Goal: Task Accomplishment & Management: Complete application form

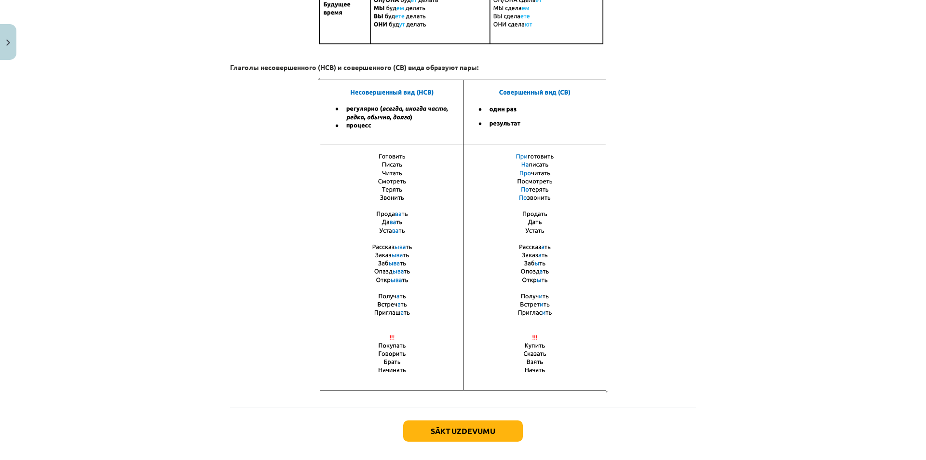
scroll to position [576, 0]
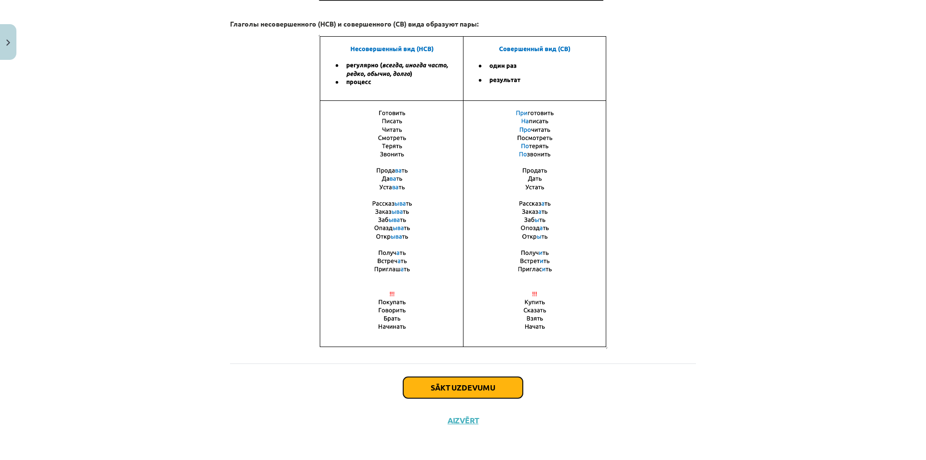
click at [496, 378] on button "Sākt uzdevumu" at bounding box center [463, 387] width 120 height 21
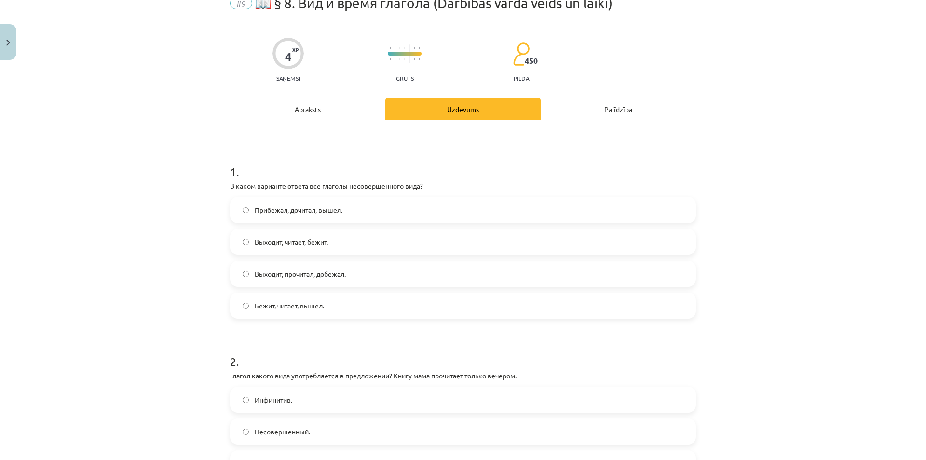
scroll to position [24, 0]
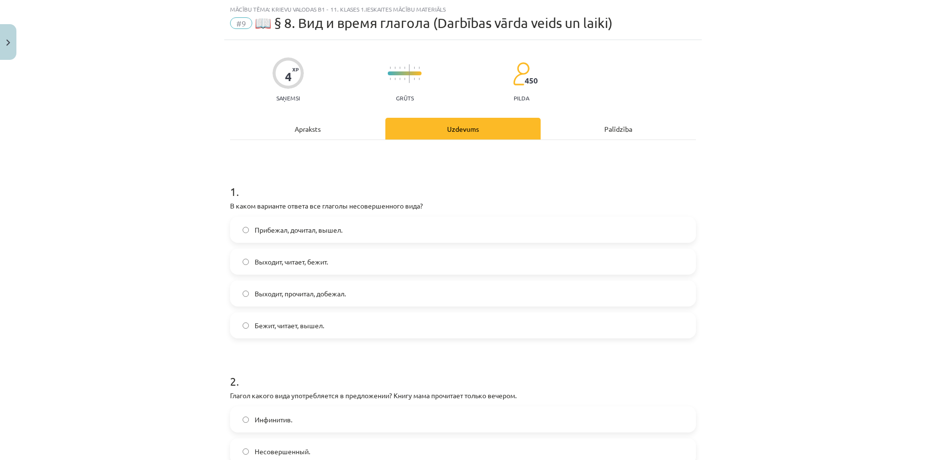
click at [322, 137] on div "Apraksts" at bounding box center [307, 129] width 155 height 22
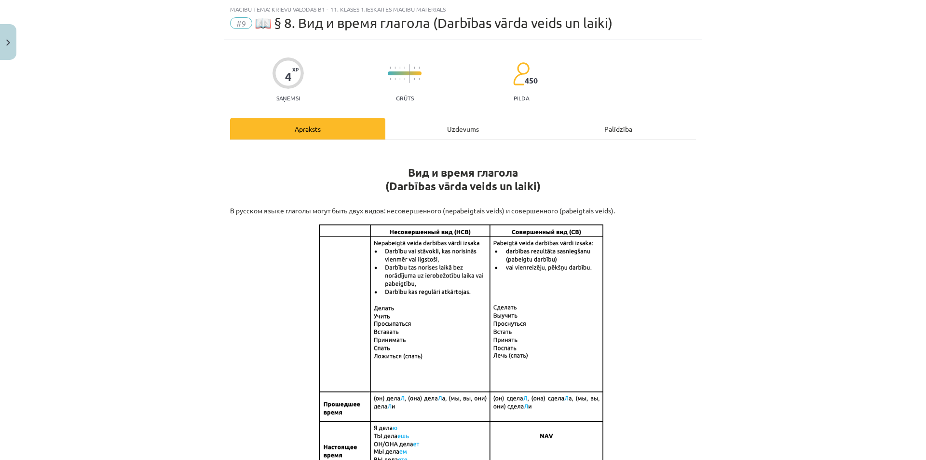
click at [442, 118] on div "Uzdevums" at bounding box center [462, 129] width 155 height 22
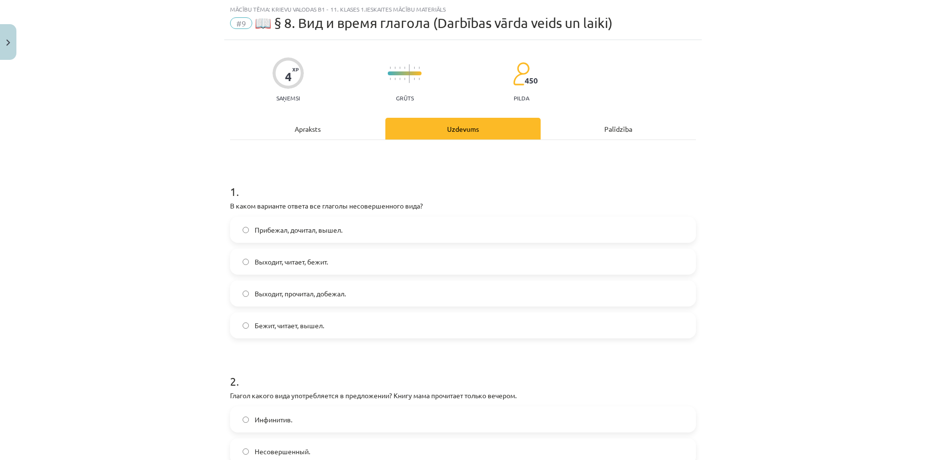
click at [346, 127] on div "Apraksts" at bounding box center [307, 129] width 155 height 22
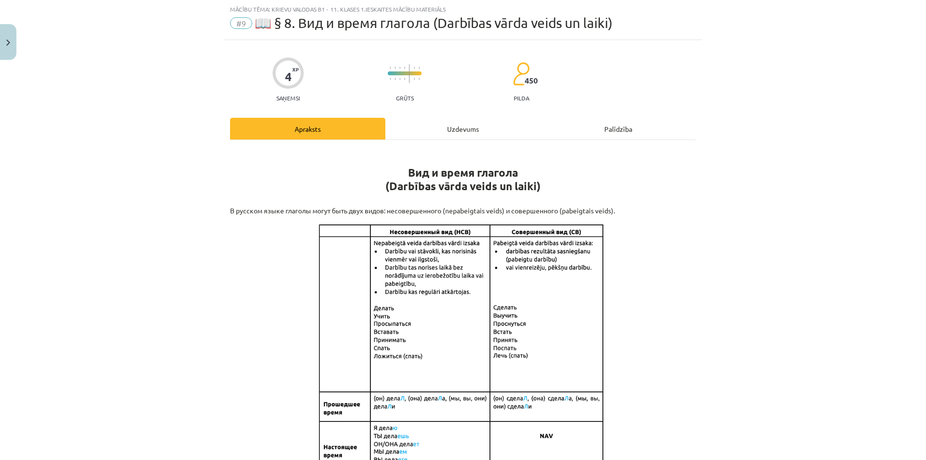
click at [435, 129] on div "Uzdevums" at bounding box center [462, 129] width 155 height 22
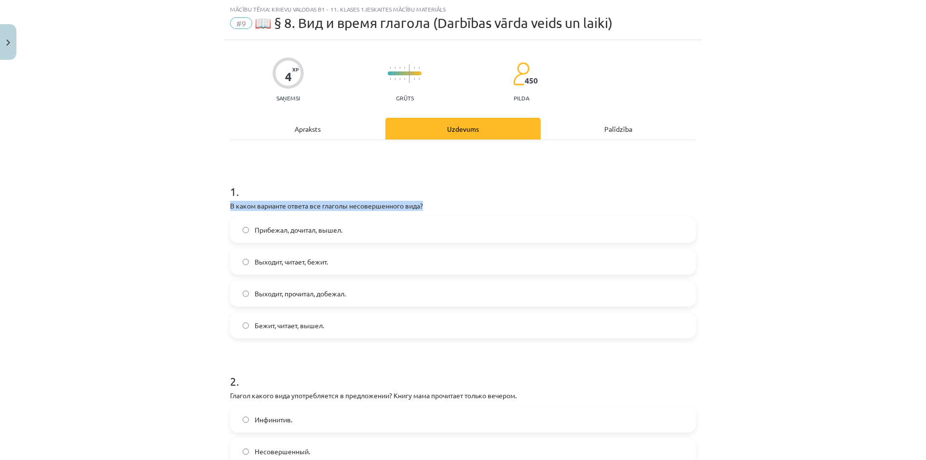
drag, startPoint x: 225, startPoint y: 205, endPoint x: 424, endPoint y: 204, distance: 199.2
click at [436, 204] on p "В каком варианте ответа все глаголы несовершенного вида?" at bounding box center [463, 206] width 466 height 10
click at [348, 130] on div "Apraksts" at bounding box center [307, 129] width 155 height 22
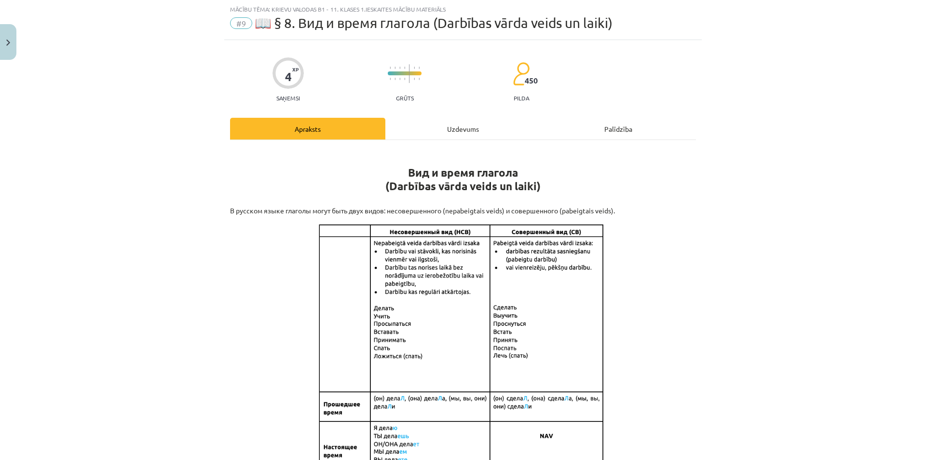
click at [417, 131] on div "Uzdevums" at bounding box center [462, 129] width 155 height 22
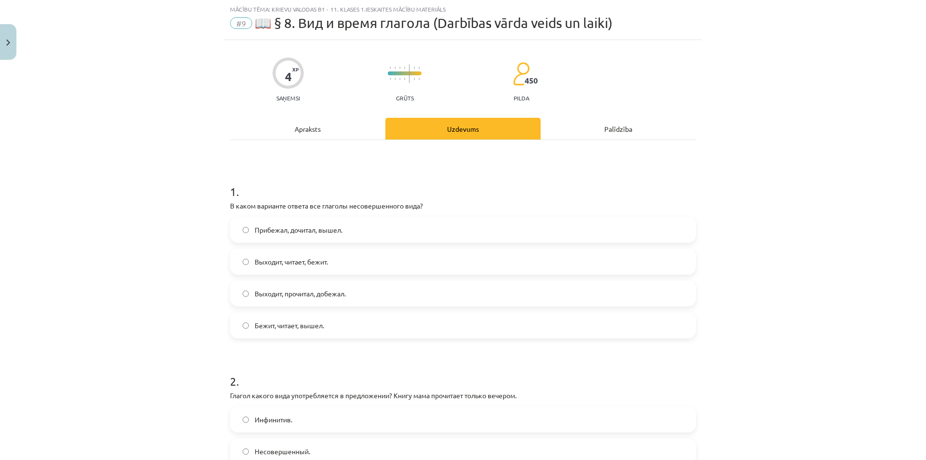
click at [363, 258] on label "Выходит, читает, бежит." at bounding box center [463, 261] width 464 height 24
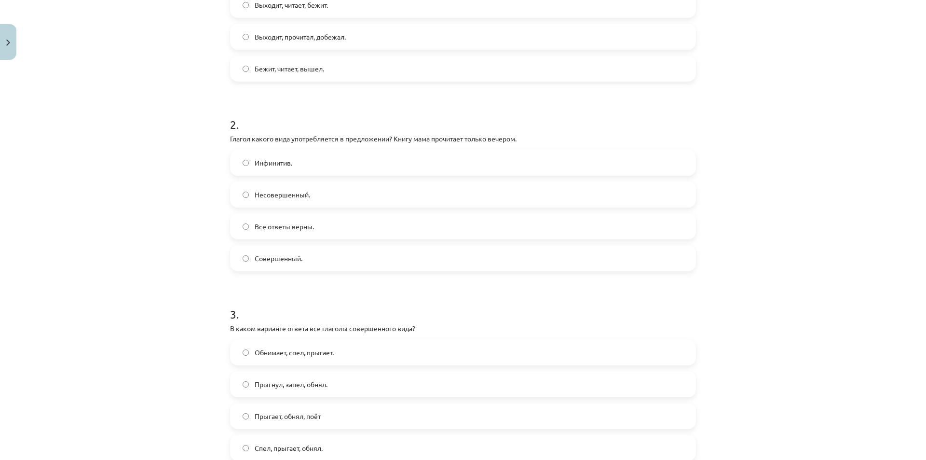
scroll to position [261, 0]
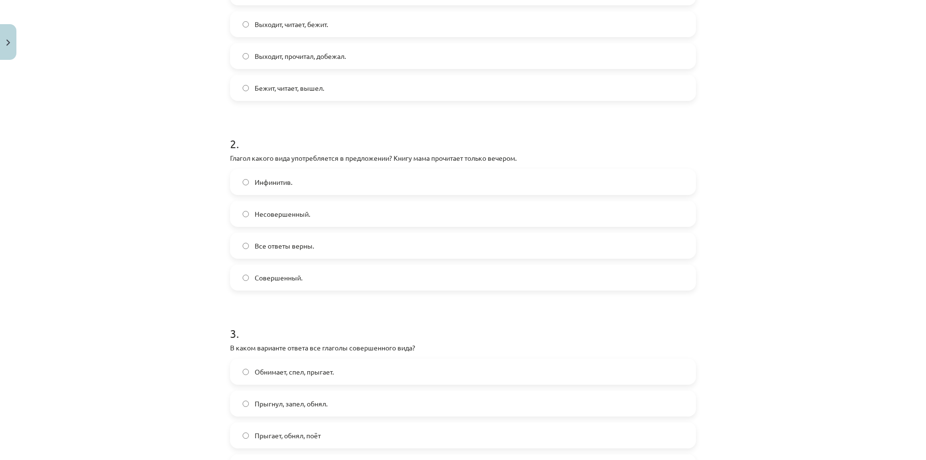
click at [255, 276] on span "Совершенный." at bounding box center [279, 278] width 48 height 10
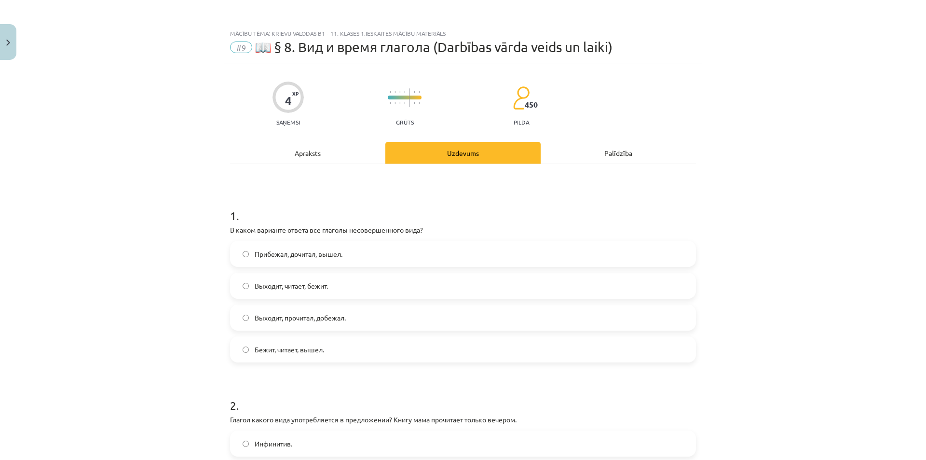
click at [298, 155] on div "Apraksts" at bounding box center [307, 153] width 155 height 22
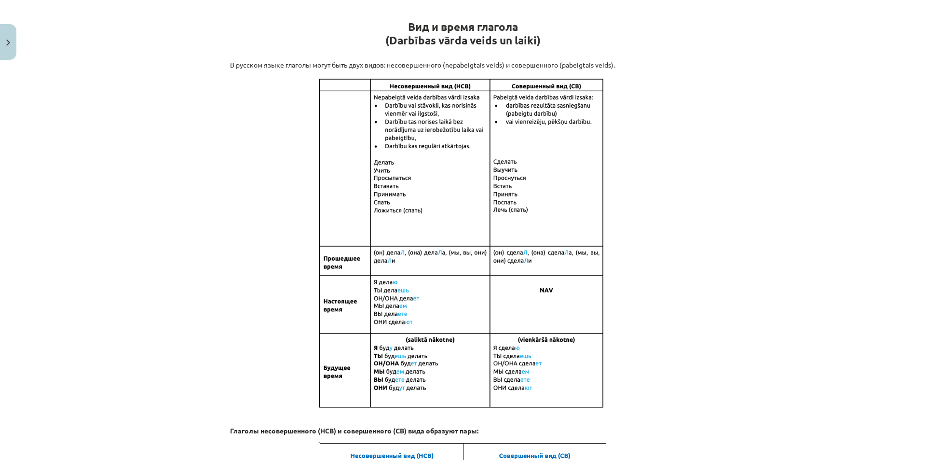
scroll to position [24, 0]
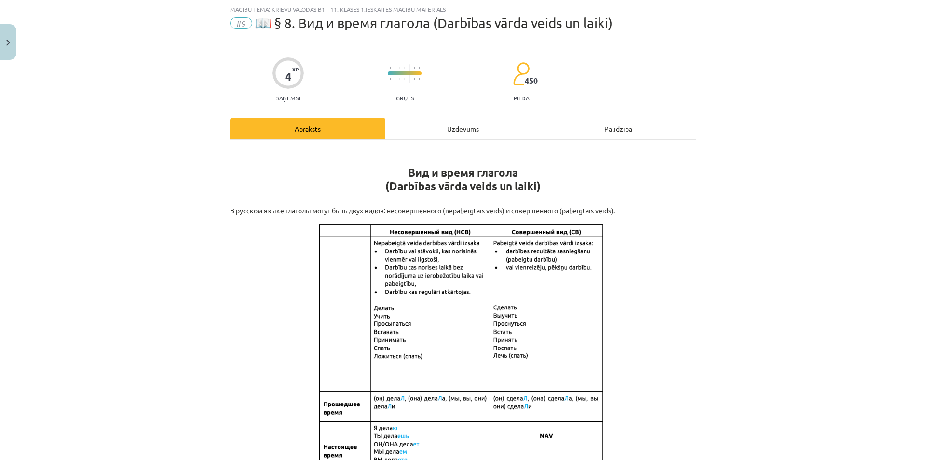
click at [435, 136] on div "Uzdevums" at bounding box center [462, 129] width 155 height 22
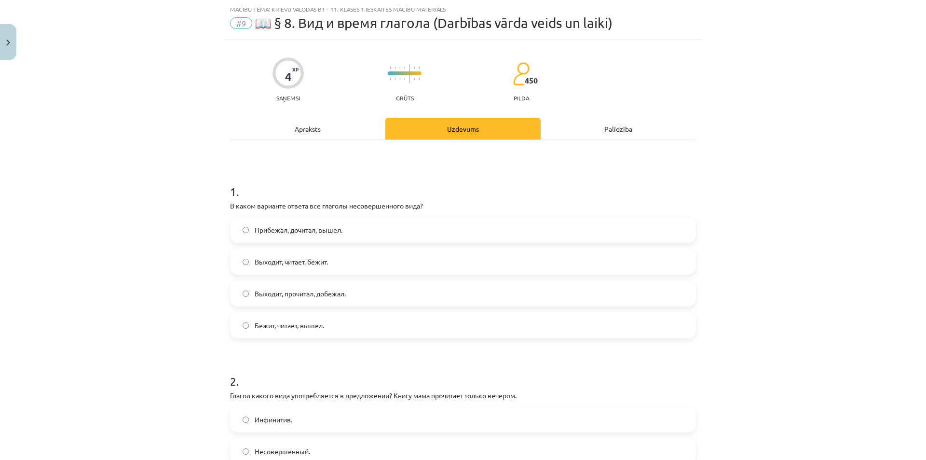
scroll to position [0, 0]
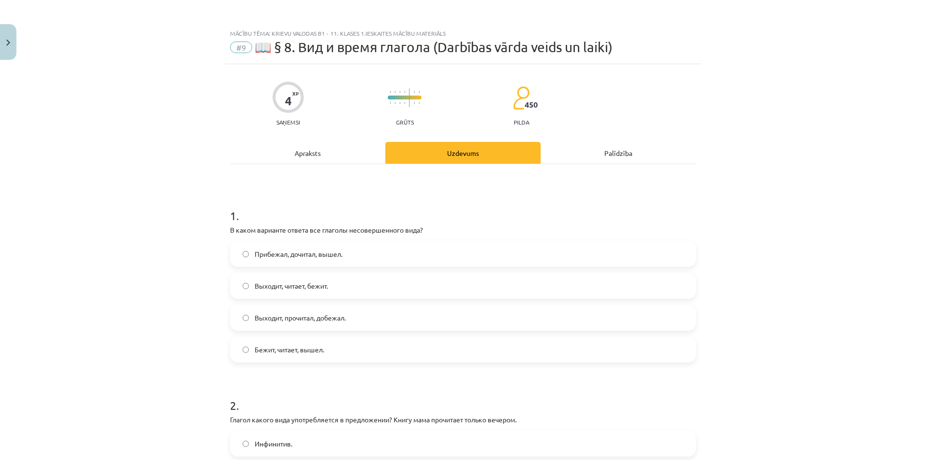
click at [297, 153] on div "Apraksts" at bounding box center [307, 153] width 155 height 22
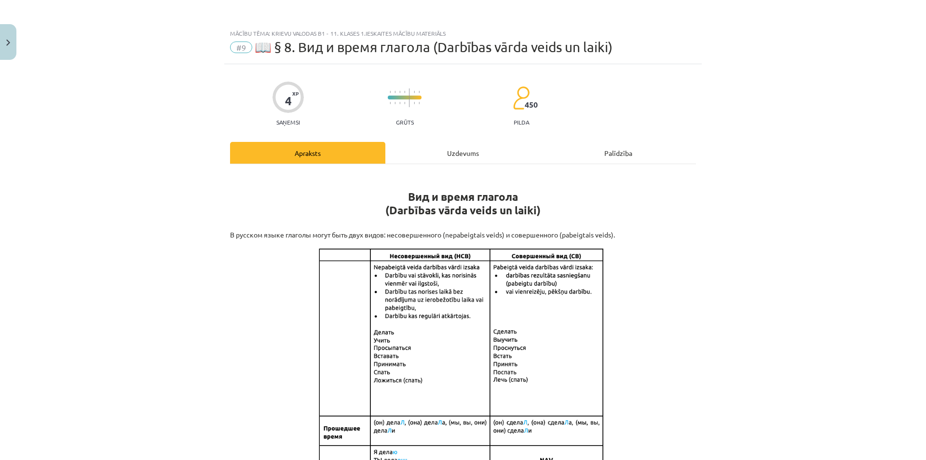
click at [436, 157] on div "Uzdevums" at bounding box center [462, 153] width 155 height 22
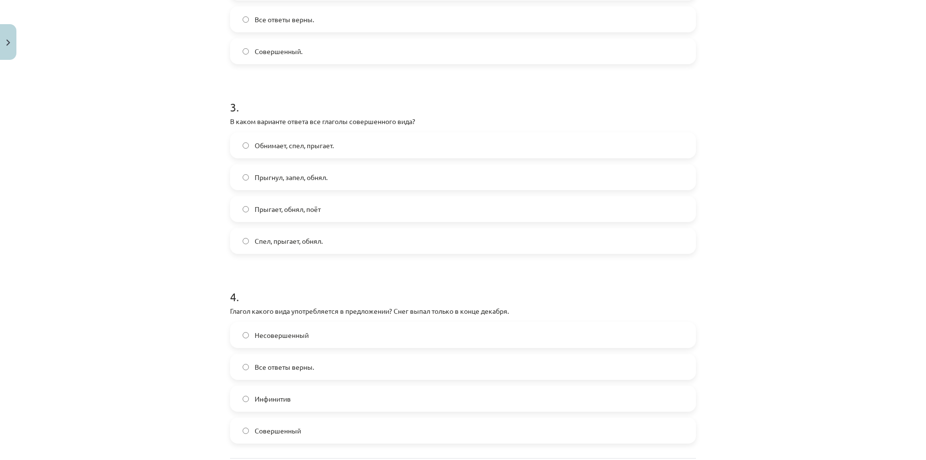
scroll to position [506, 0]
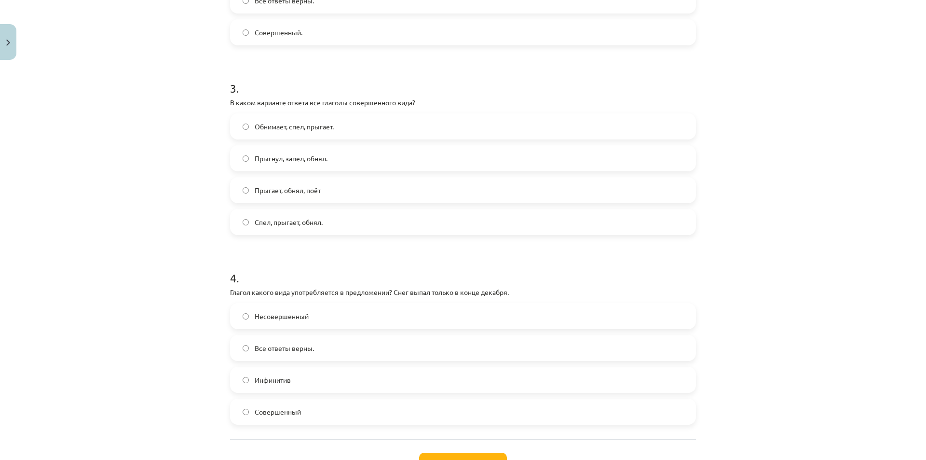
click at [238, 166] on label "Прыгнул, запел, обнял." at bounding box center [463, 158] width 464 height 24
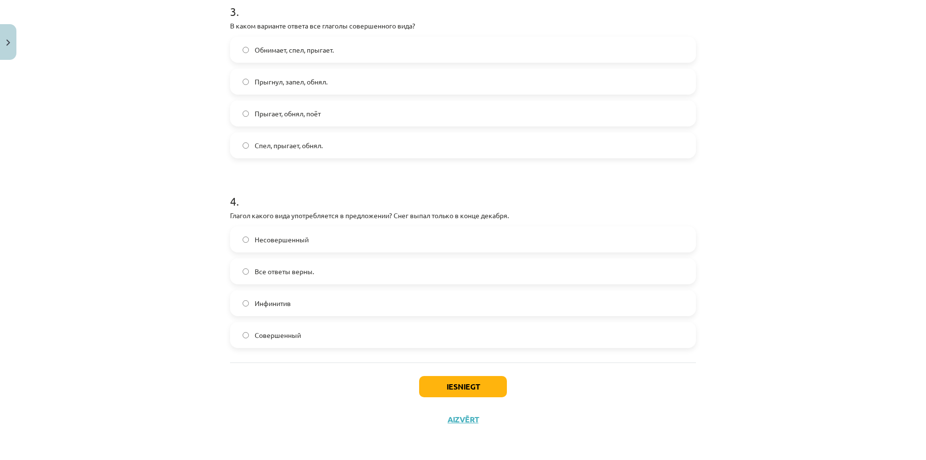
click at [303, 335] on label "Совершенный" at bounding box center [463, 335] width 464 height 24
click at [449, 379] on button "Iesniegt" at bounding box center [463, 386] width 88 height 21
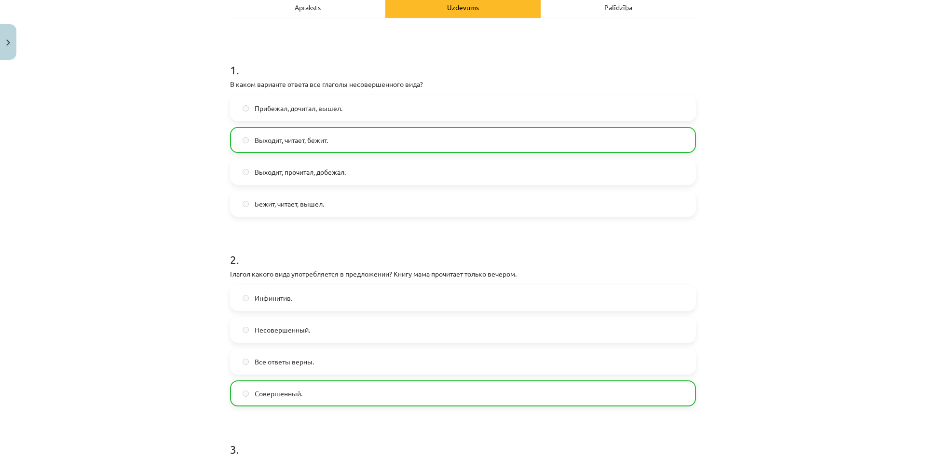
scroll to position [0, 0]
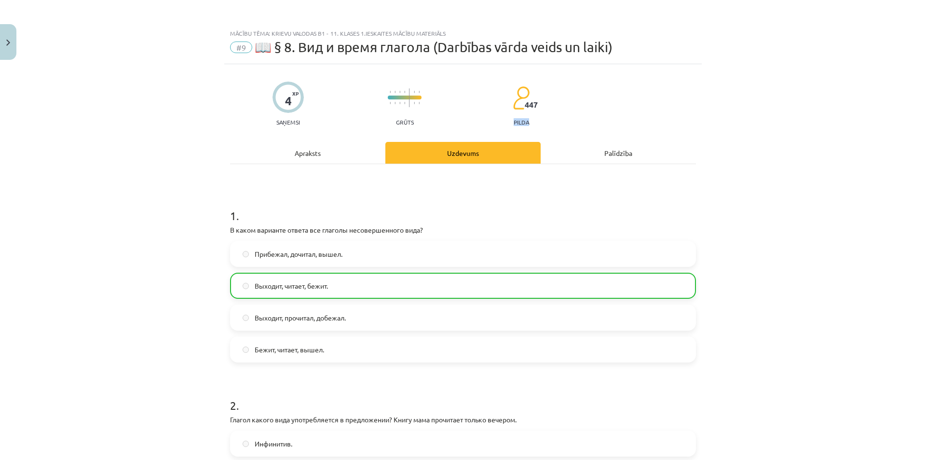
drag, startPoint x: 531, startPoint y: 124, endPoint x: 510, endPoint y: 121, distance: 20.9
click at [510, 121] on div "4 XP Saņemsi Grūts 447 pilda" at bounding box center [463, 101] width 466 height 50
click at [514, 121] on p "pilda" at bounding box center [521, 122] width 15 height 7
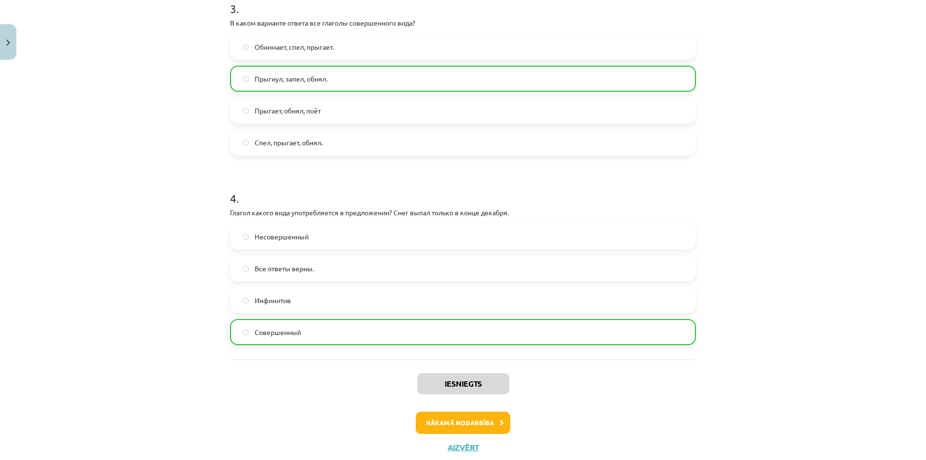
scroll to position [614, 0]
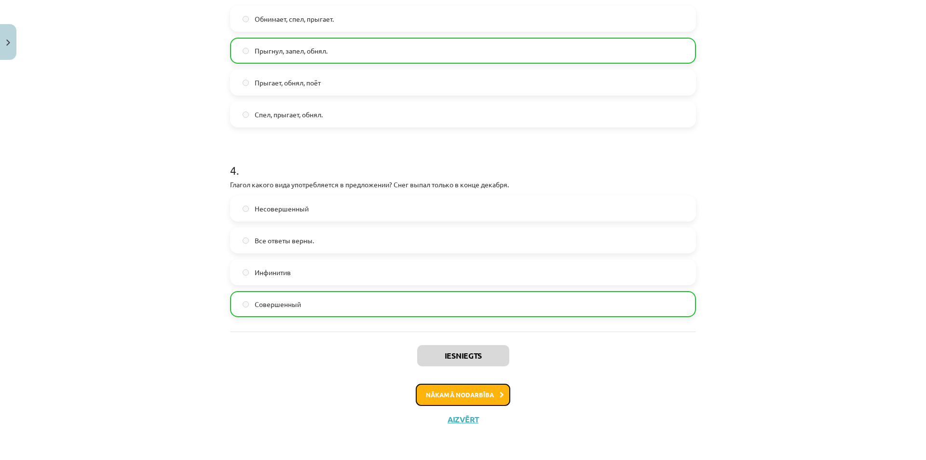
click at [474, 395] on button "Nākamā nodarbība" at bounding box center [463, 394] width 95 height 22
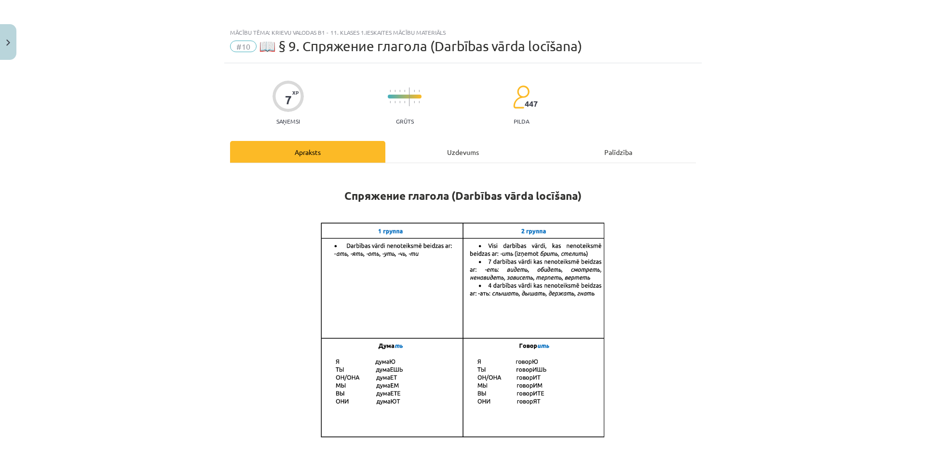
scroll to position [0, 0]
click at [475, 156] on div "Uzdevums" at bounding box center [462, 153] width 155 height 22
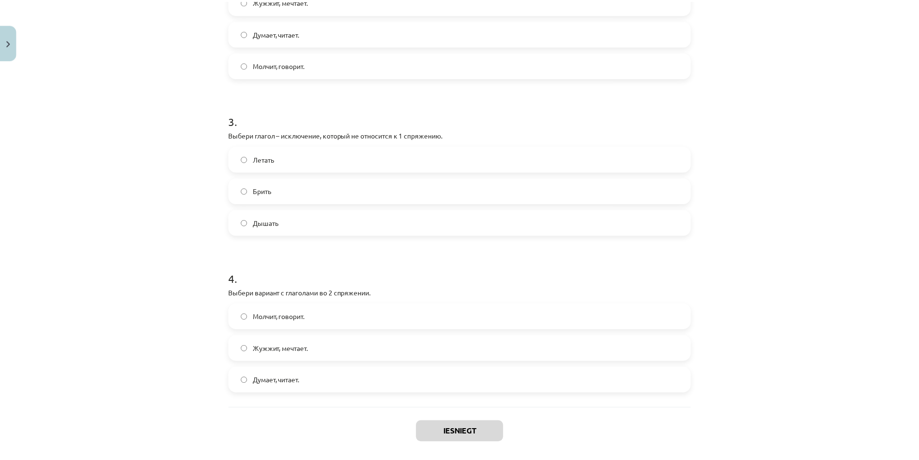
scroll to position [456, 0]
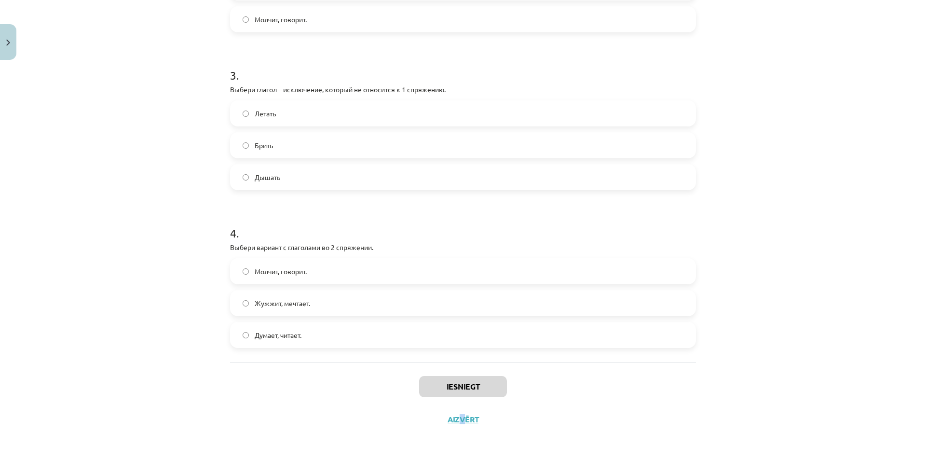
click at [458, 428] on div "Iesniegt Aizvērt" at bounding box center [463, 396] width 466 height 68
click at [458, 425] on div "Iesniegt Aizvērt" at bounding box center [463, 396] width 466 height 68
click at [458, 423] on button "Aizvērt" at bounding box center [463, 419] width 37 height 10
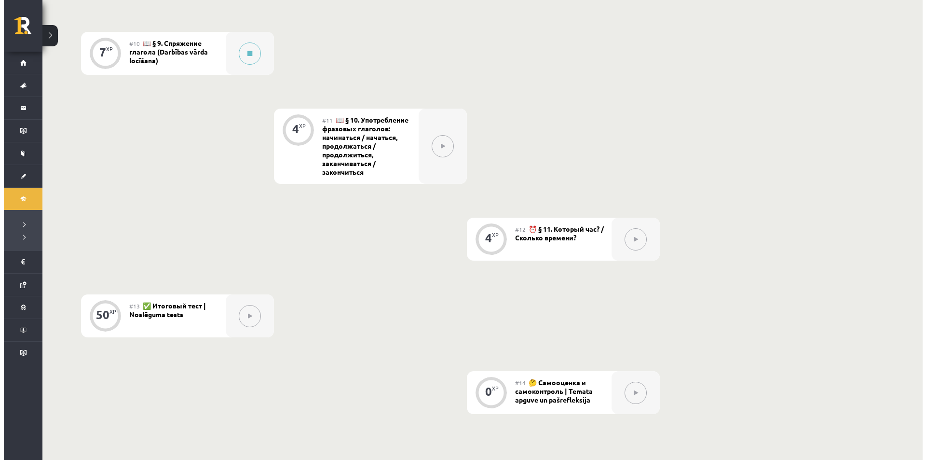
scroll to position [969, 0]
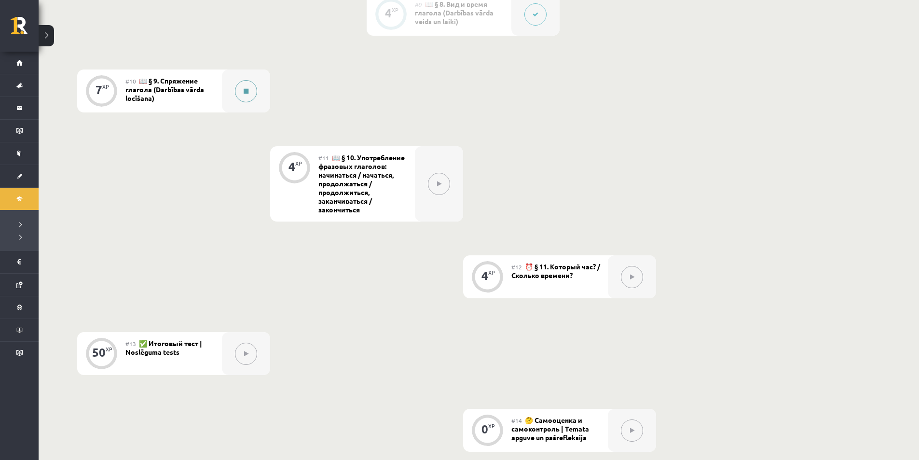
click at [232, 93] on div at bounding box center [246, 90] width 48 height 43
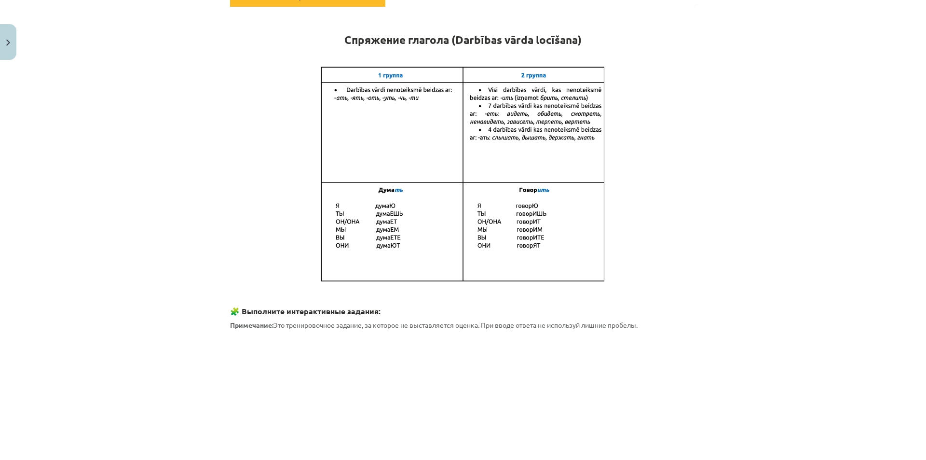
scroll to position [0, 0]
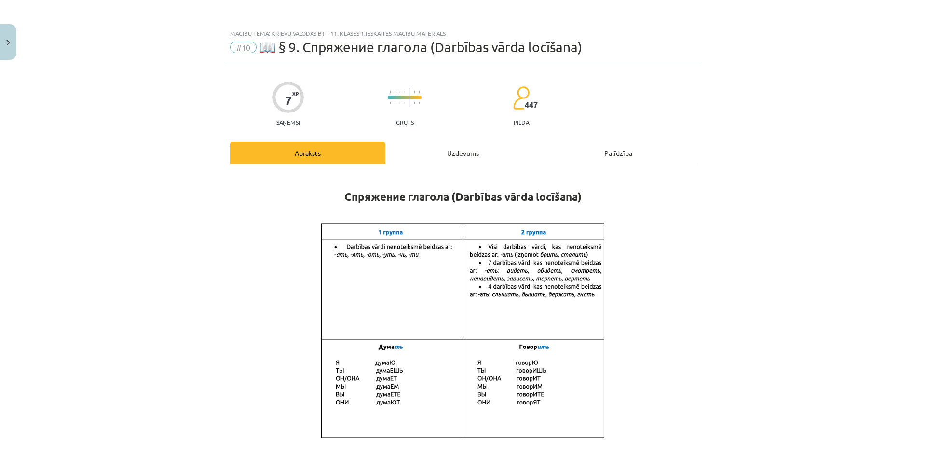
drag, startPoint x: 430, startPoint y: 133, endPoint x: 427, endPoint y: 143, distance: 10.4
click at [434, 159] on div "Uzdevums" at bounding box center [462, 153] width 155 height 22
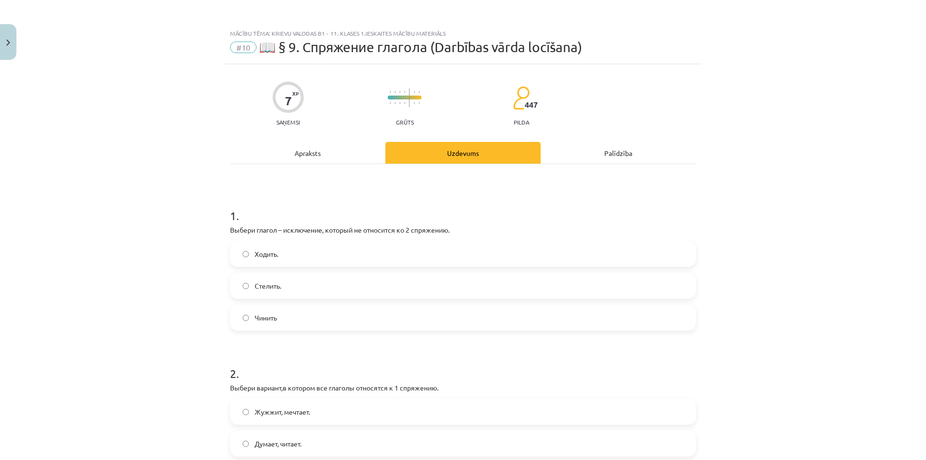
click at [308, 151] on div "Apraksts" at bounding box center [307, 153] width 155 height 22
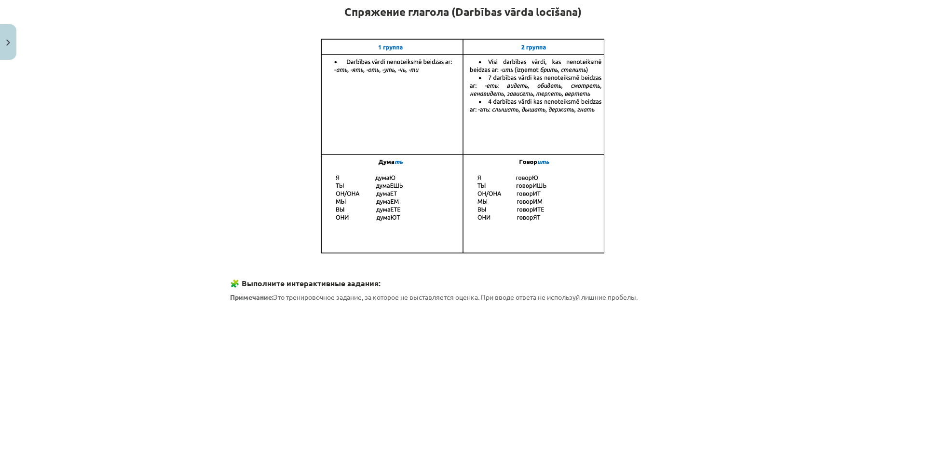
scroll to position [24, 0]
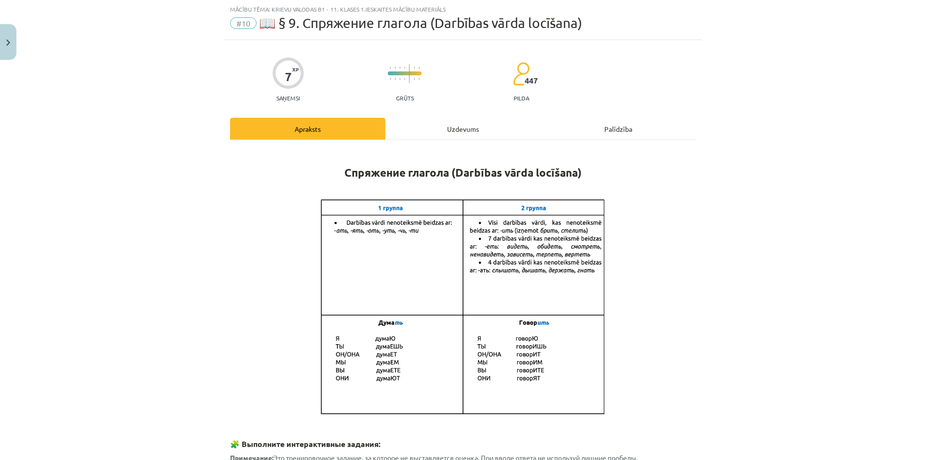
click at [465, 121] on div "Uzdevums" at bounding box center [462, 129] width 155 height 22
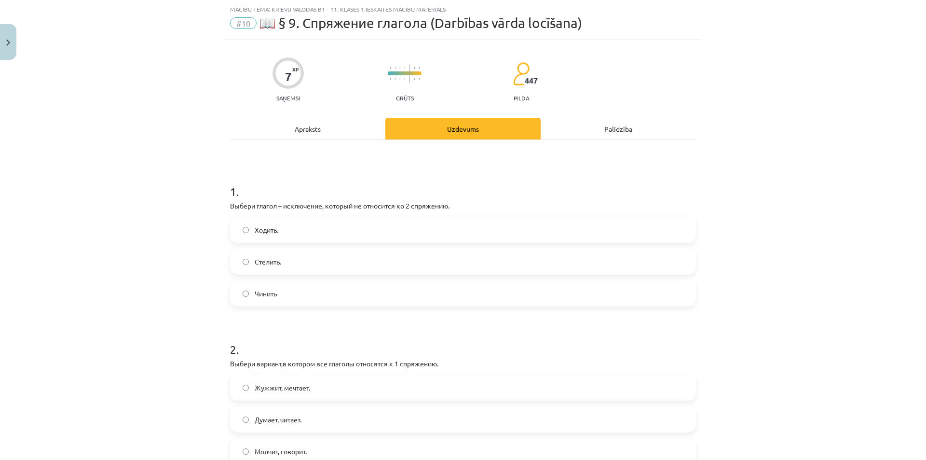
click at [302, 128] on div "Apraksts" at bounding box center [307, 129] width 155 height 22
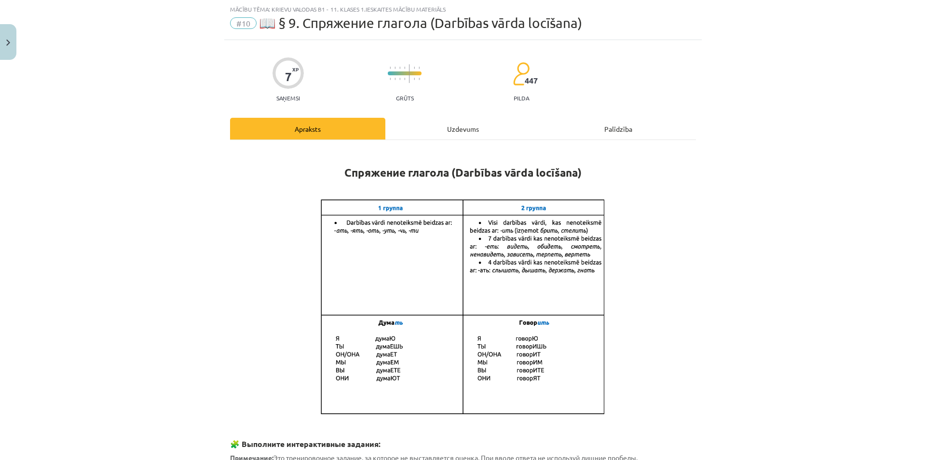
click at [462, 128] on div "Uzdevums" at bounding box center [462, 129] width 155 height 22
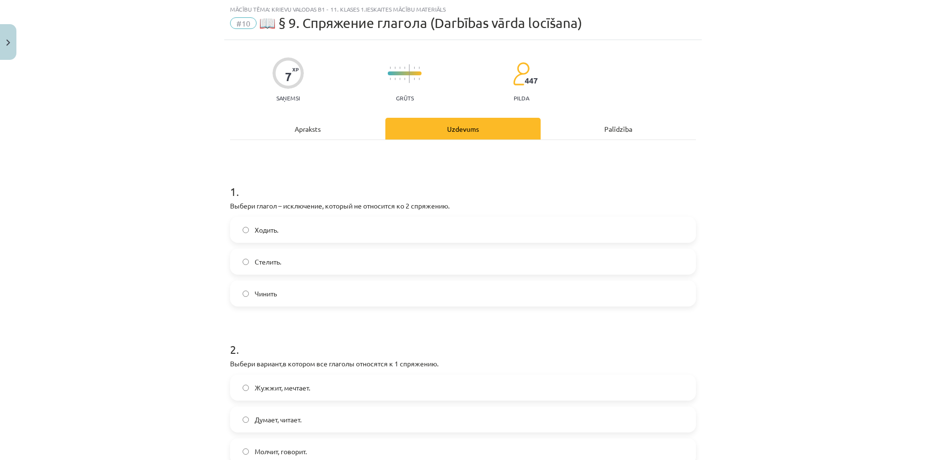
click at [303, 129] on div "Apraksts" at bounding box center [307, 129] width 155 height 22
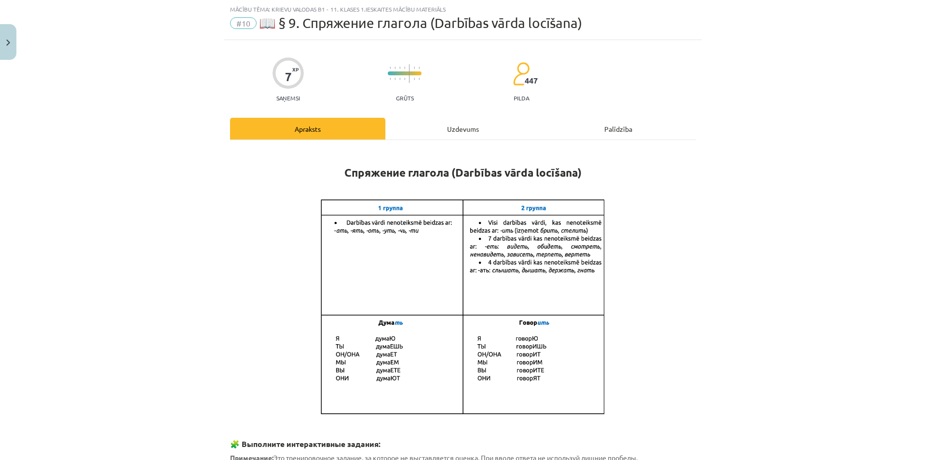
click at [453, 125] on div "Uzdevums" at bounding box center [462, 129] width 155 height 22
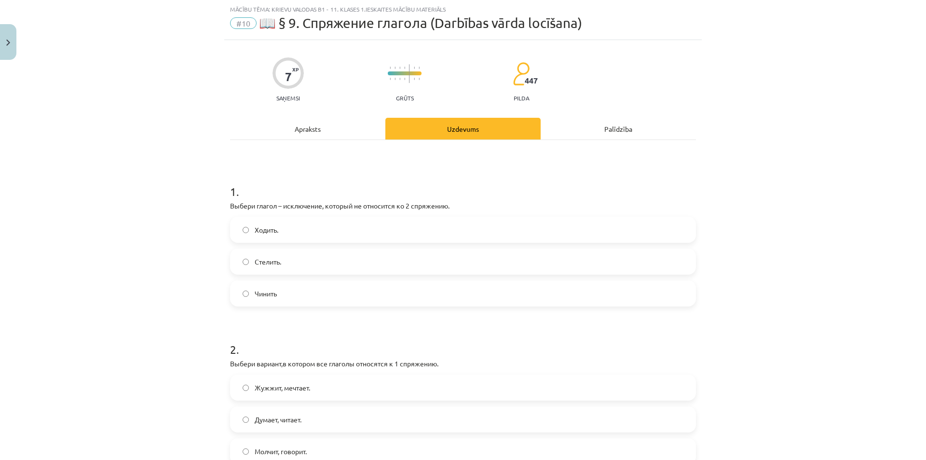
click at [313, 128] on div "Apraksts" at bounding box center [307, 129] width 155 height 22
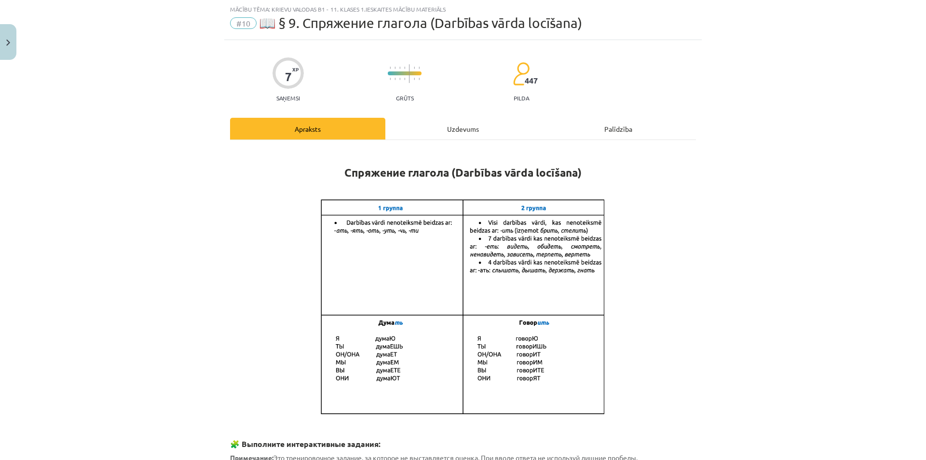
click at [469, 121] on div "Uzdevums" at bounding box center [462, 129] width 155 height 22
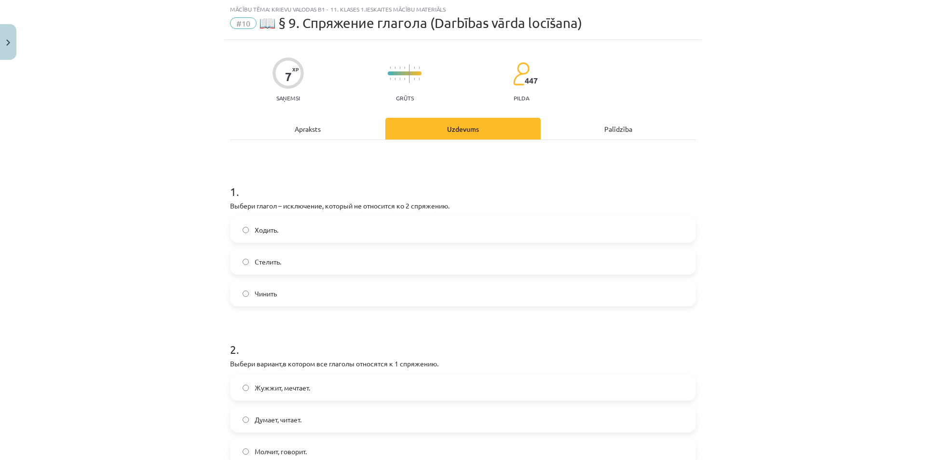
click at [310, 125] on div "Apraksts" at bounding box center [307, 129] width 155 height 22
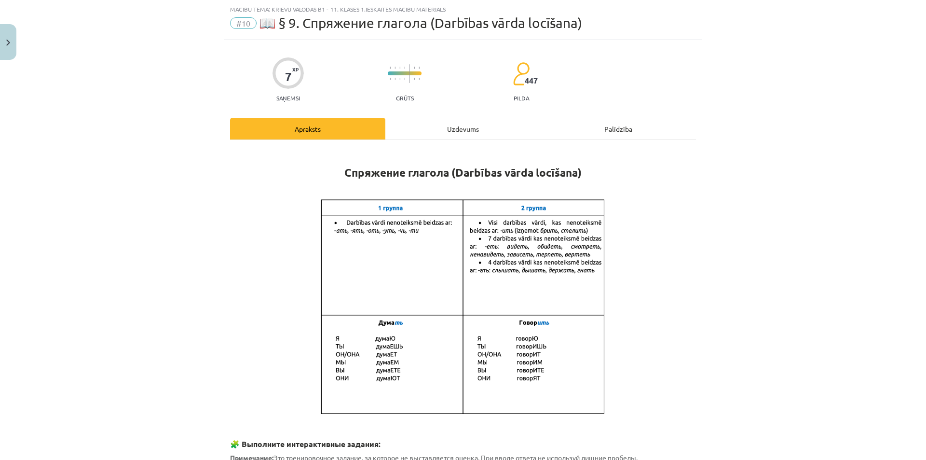
click at [459, 126] on div "Uzdevums" at bounding box center [462, 129] width 155 height 22
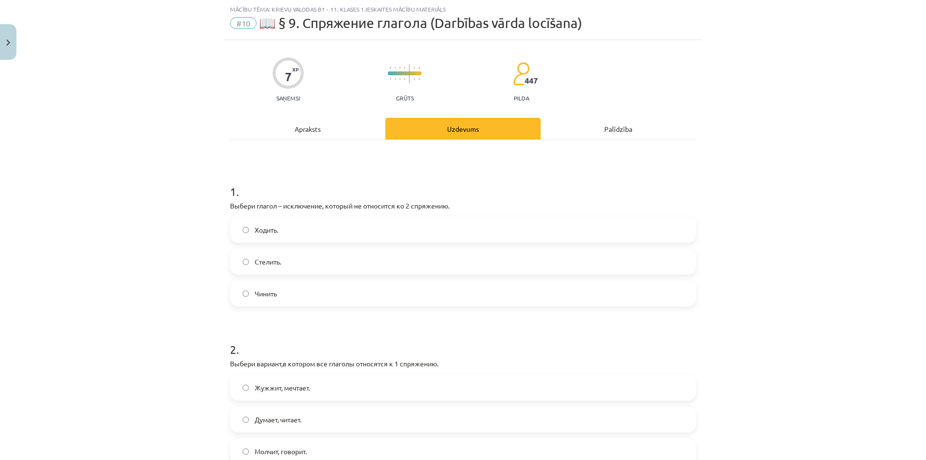
click at [314, 128] on div "Apraksts" at bounding box center [307, 129] width 155 height 22
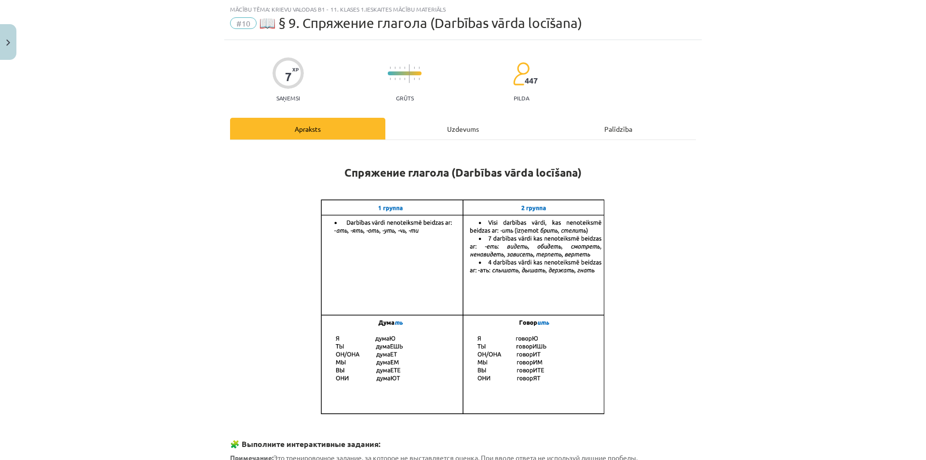
click at [451, 124] on div "Uzdevums" at bounding box center [462, 129] width 155 height 22
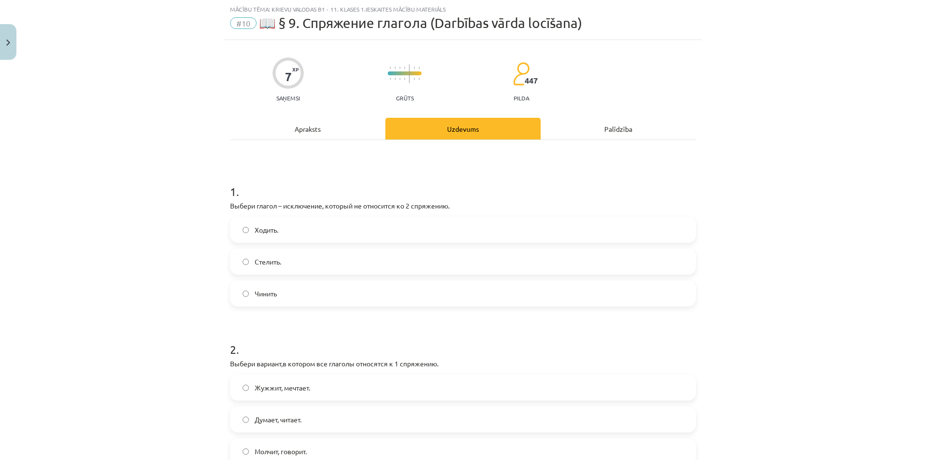
click at [313, 131] on div "Apraksts" at bounding box center [307, 129] width 155 height 22
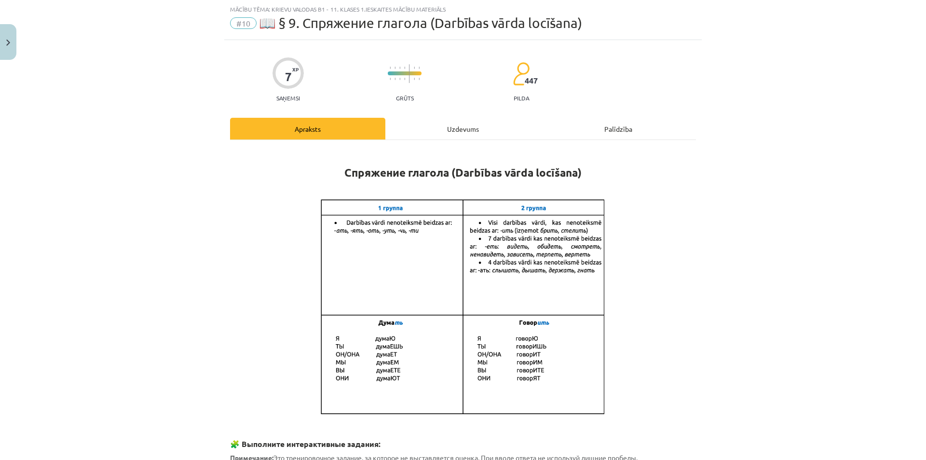
click at [451, 124] on div "Uzdevums" at bounding box center [462, 129] width 155 height 22
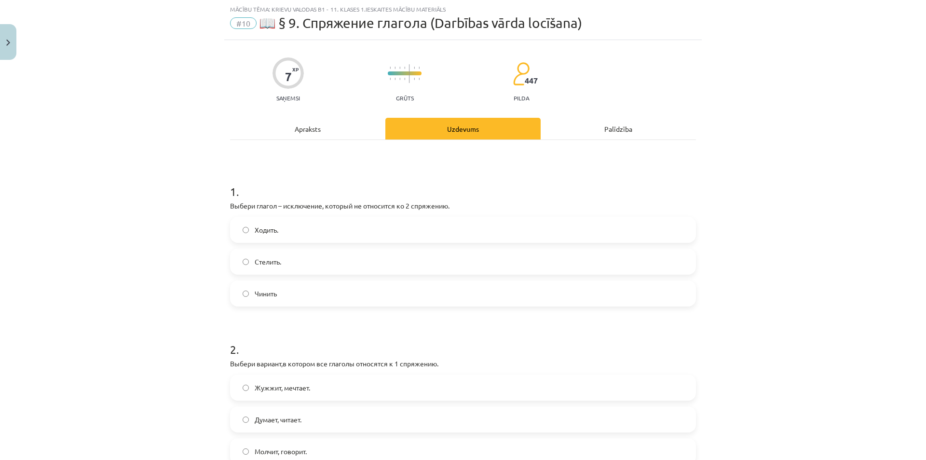
click at [304, 128] on div "Apraksts" at bounding box center [307, 129] width 155 height 22
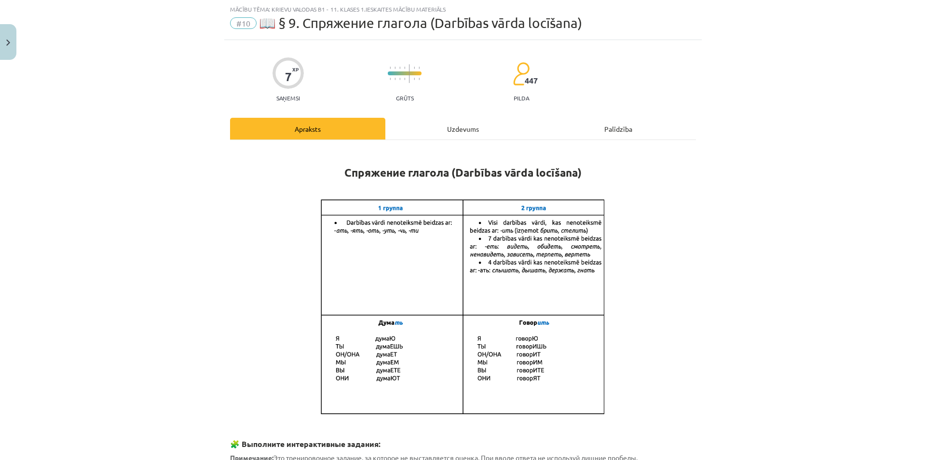
click at [461, 127] on div "Uzdevums" at bounding box center [462, 129] width 155 height 22
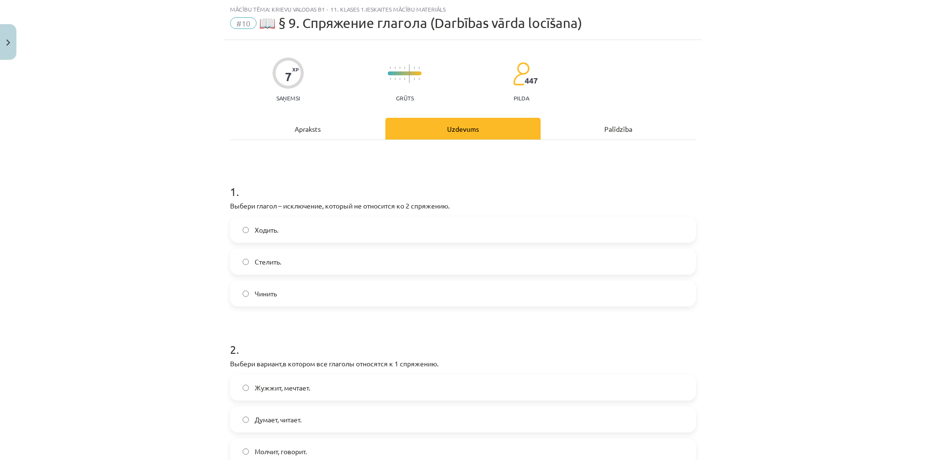
click at [310, 128] on div "Apraksts" at bounding box center [307, 129] width 155 height 22
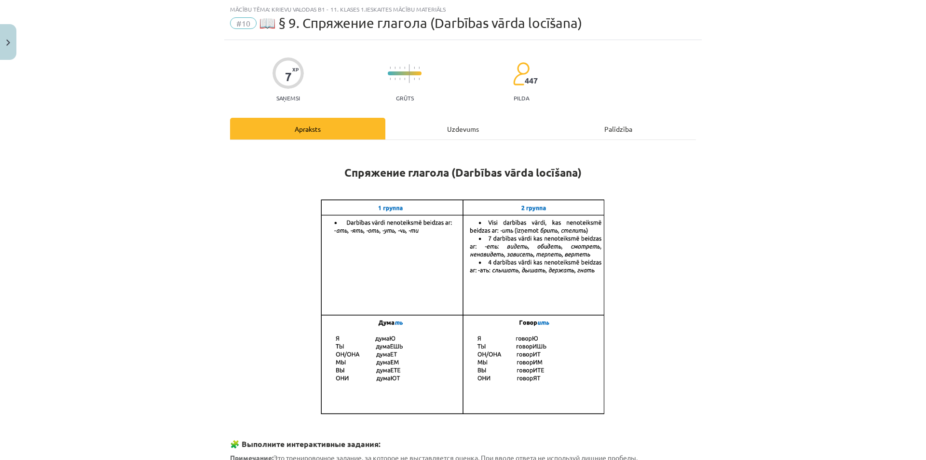
click at [468, 126] on div "Uzdevums" at bounding box center [462, 129] width 155 height 22
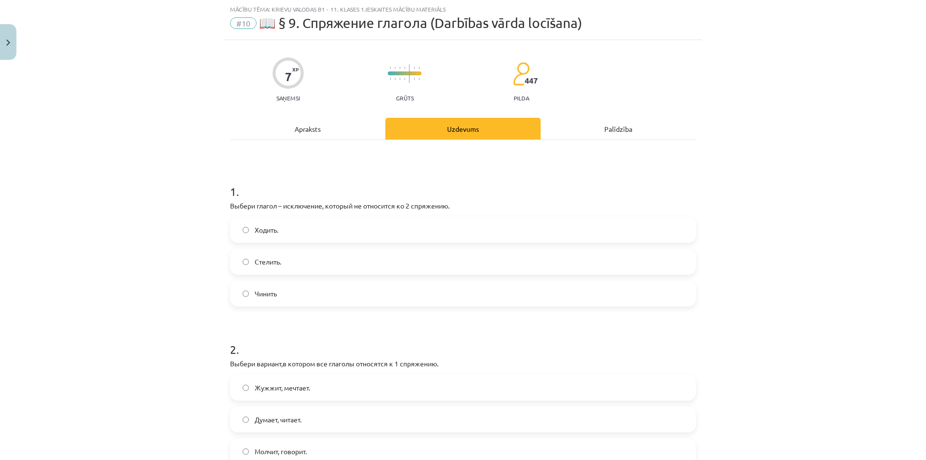
click at [303, 123] on div "Apraksts" at bounding box center [307, 129] width 155 height 22
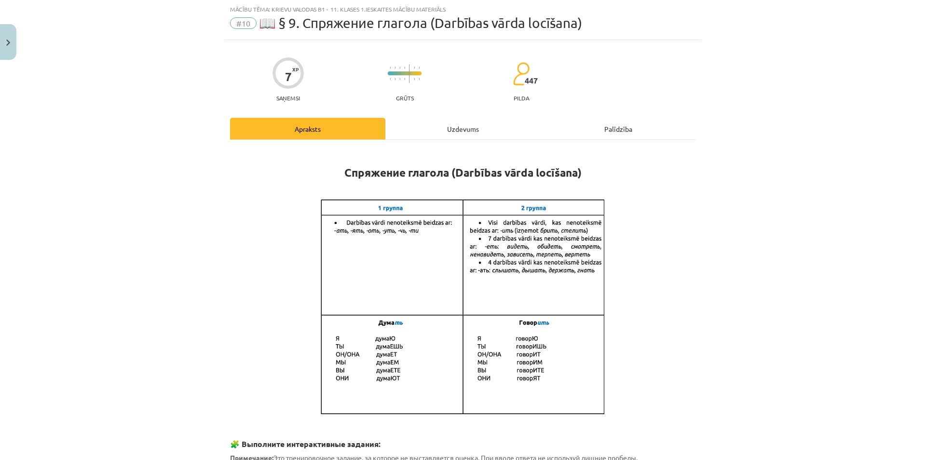
click at [461, 125] on div "Uzdevums" at bounding box center [462, 129] width 155 height 22
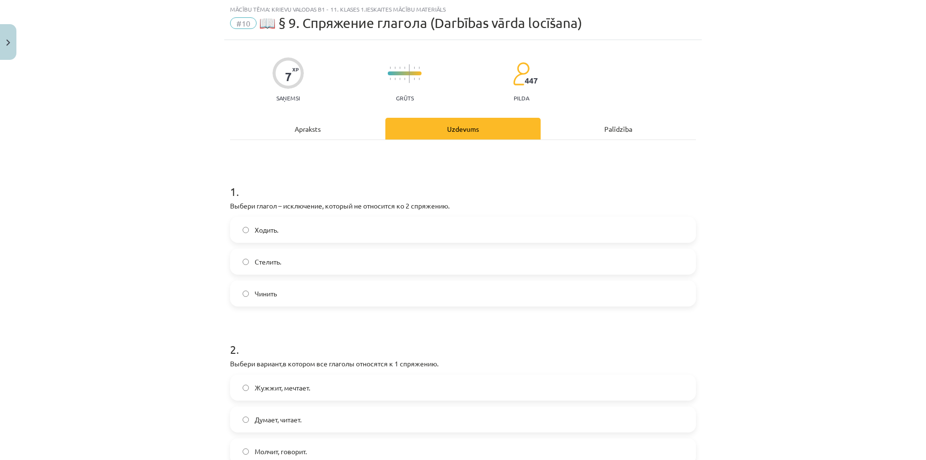
click at [268, 265] on span "Стелить." at bounding box center [268, 262] width 27 height 10
click at [263, 132] on div "Apraksts" at bounding box center [307, 129] width 155 height 22
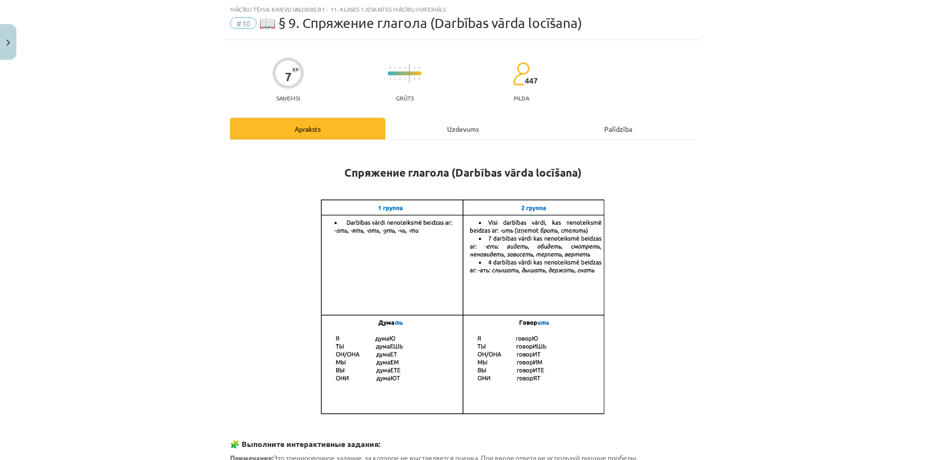
click at [411, 137] on div "Uzdevums" at bounding box center [462, 129] width 155 height 22
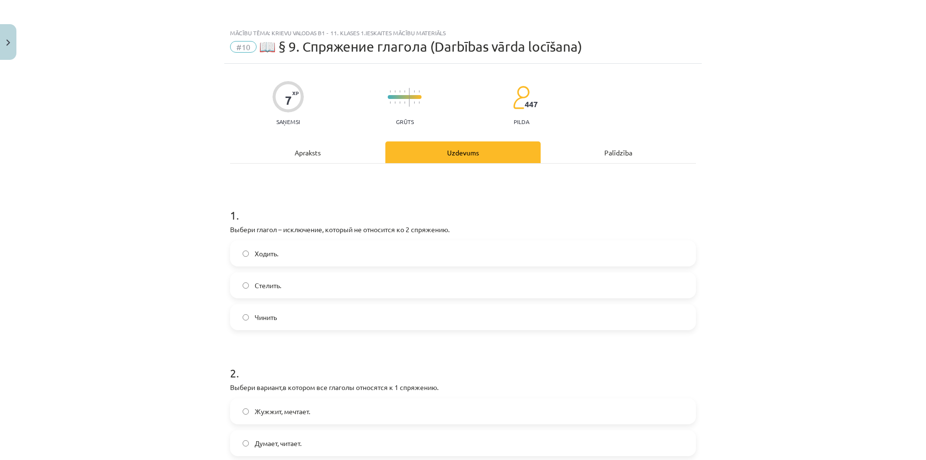
scroll to position [0, 0]
click at [289, 152] on div "Apraksts" at bounding box center [307, 153] width 155 height 22
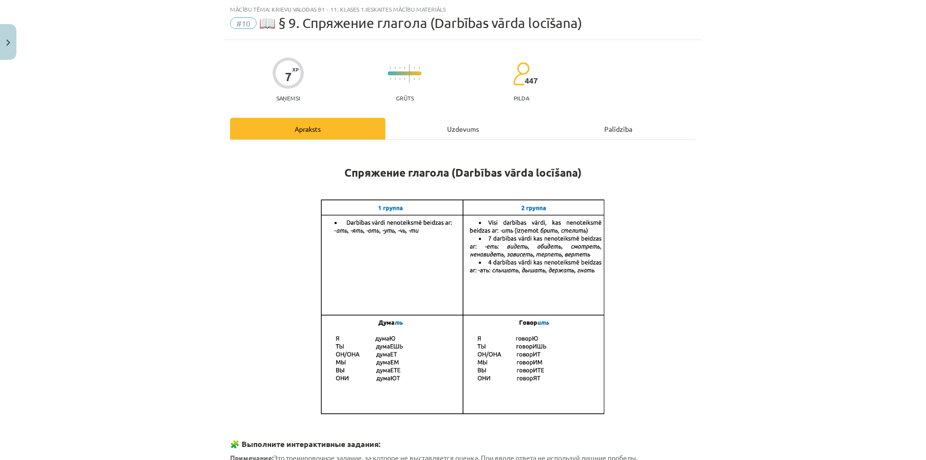
click at [452, 134] on div "Uzdevums" at bounding box center [462, 129] width 155 height 22
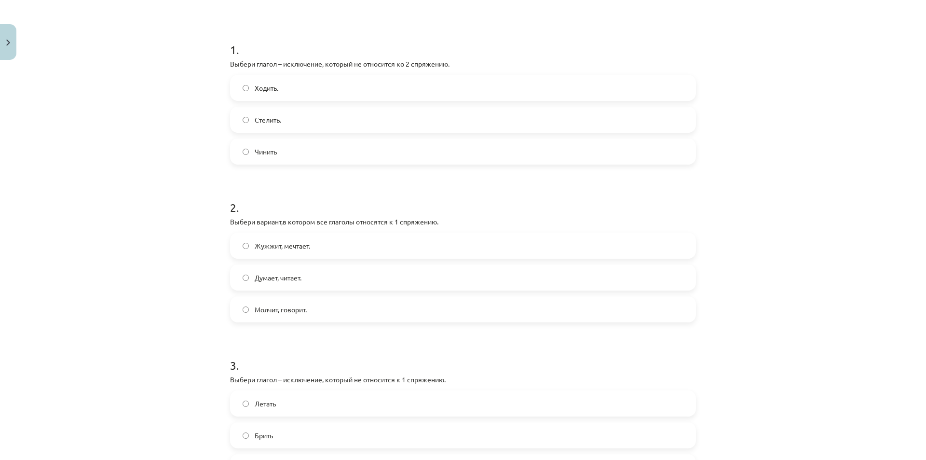
scroll to position [185, 0]
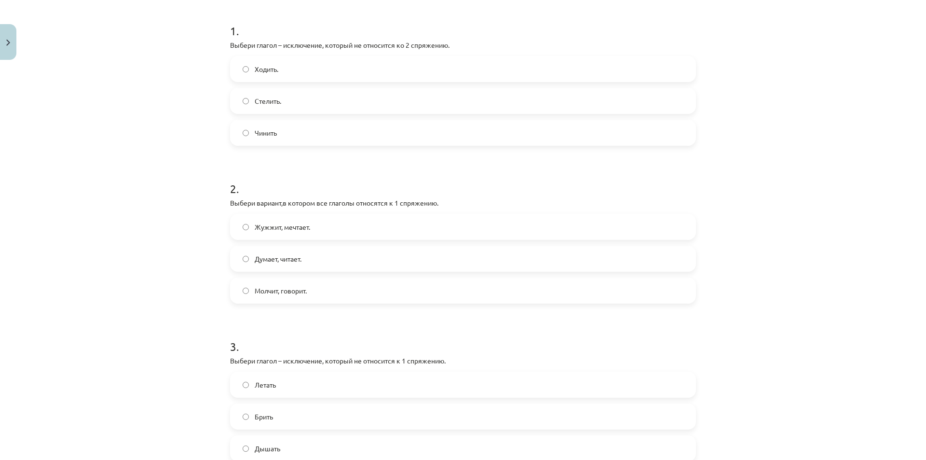
click at [262, 262] on span "Думает, читает." at bounding box center [278, 259] width 47 height 10
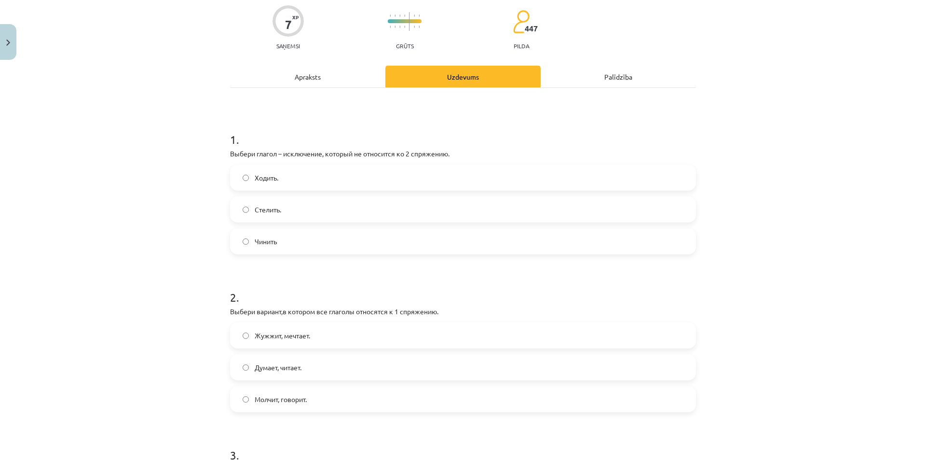
scroll to position [24, 0]
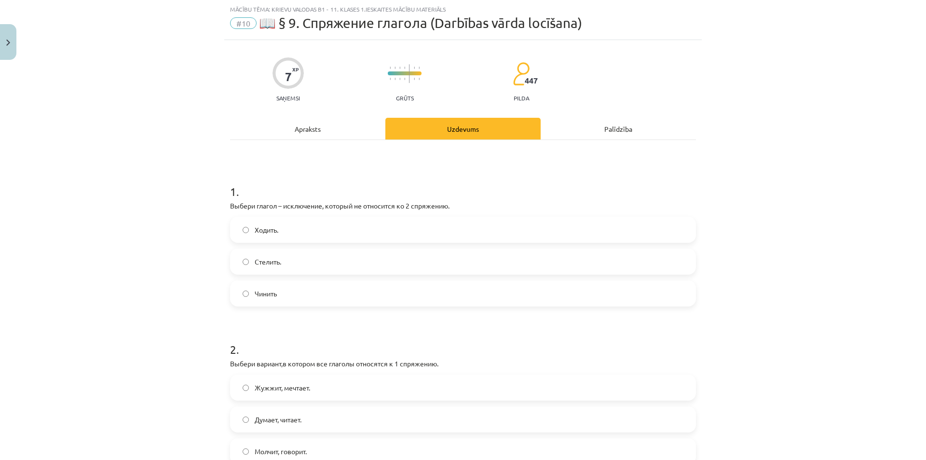
click at [306, 128] on div "Apraksts" at bounding box center [307, 129] width 155 height 22
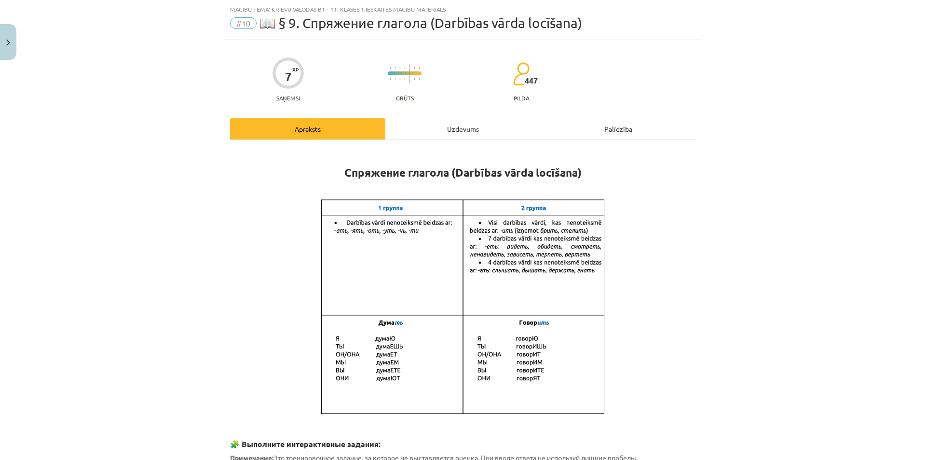
click at [460, 128] on div "Uzdevums" at bounding box center [462, 129] width 155 height 22
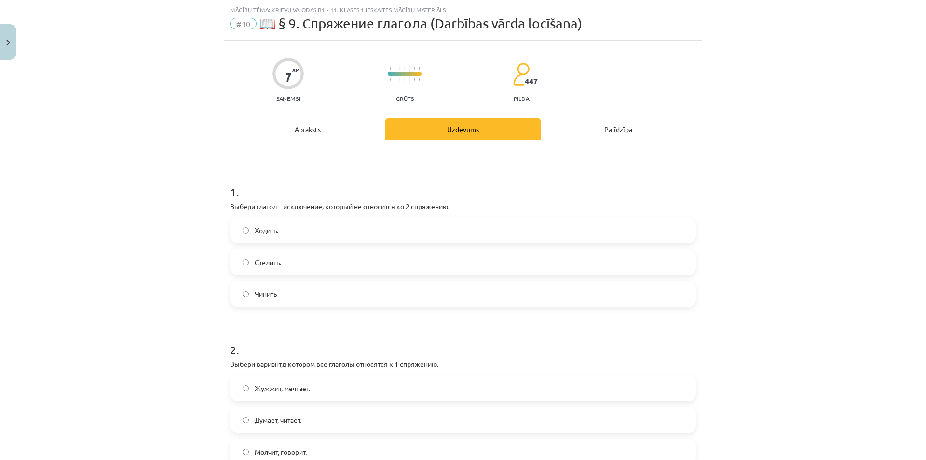
scroll to position [0, 0]
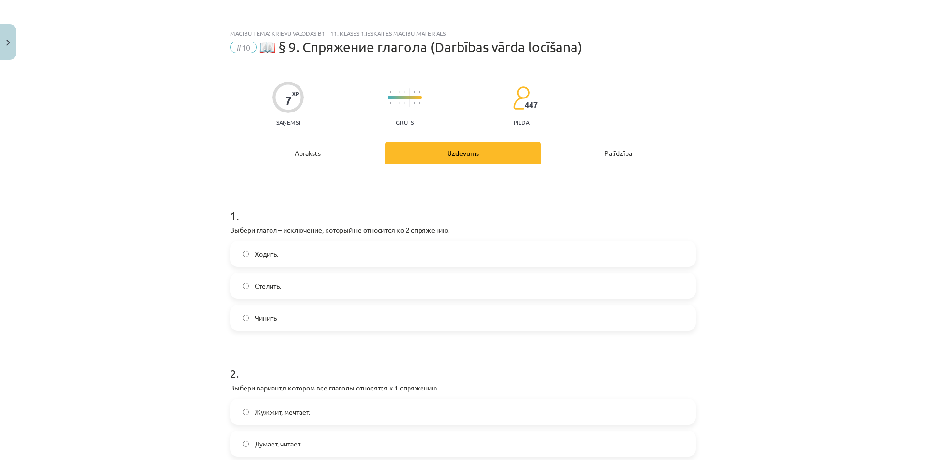
click at [313, 149] on div "Apraksts" at bounding box center [307, 153] width 155 height 22
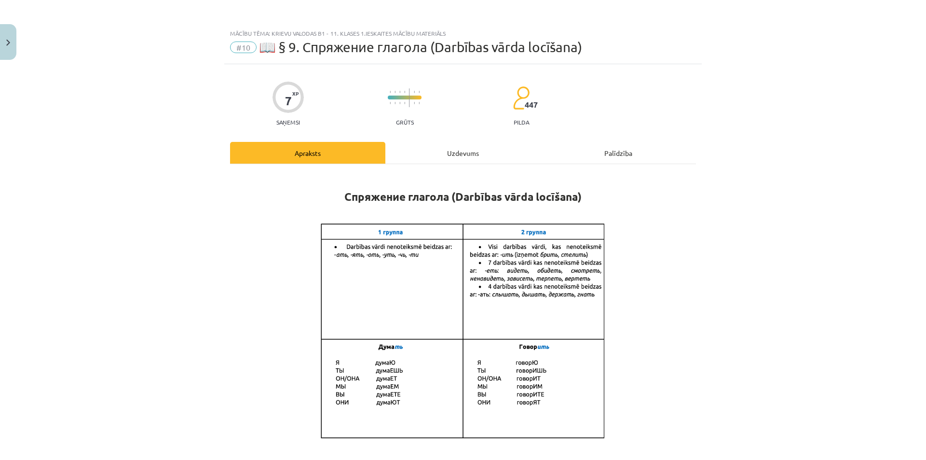
scroll to position [24, 0]
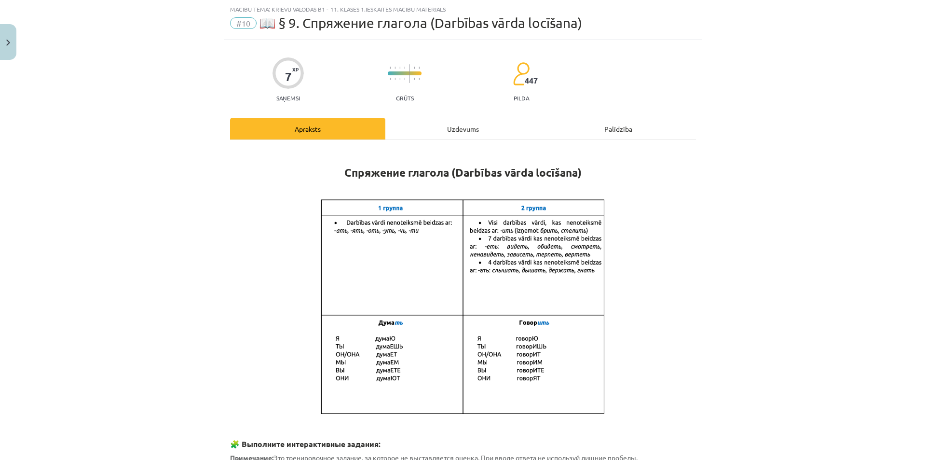
click at [467, 128] on div "Uzdevums" at bounding box center [462, 129] width 155 height 22
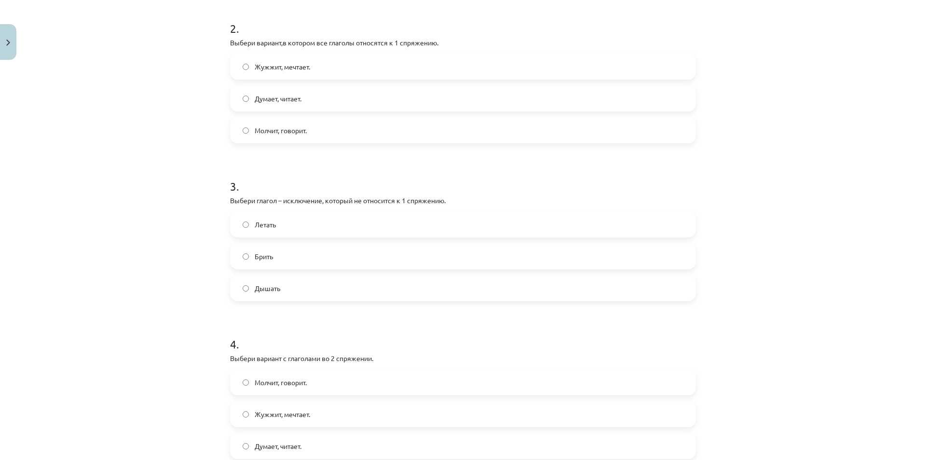
scroll to position [346, 0]
click at [290, 255] on label "Брить" at bounding box center [463, 255] width 464 height 24
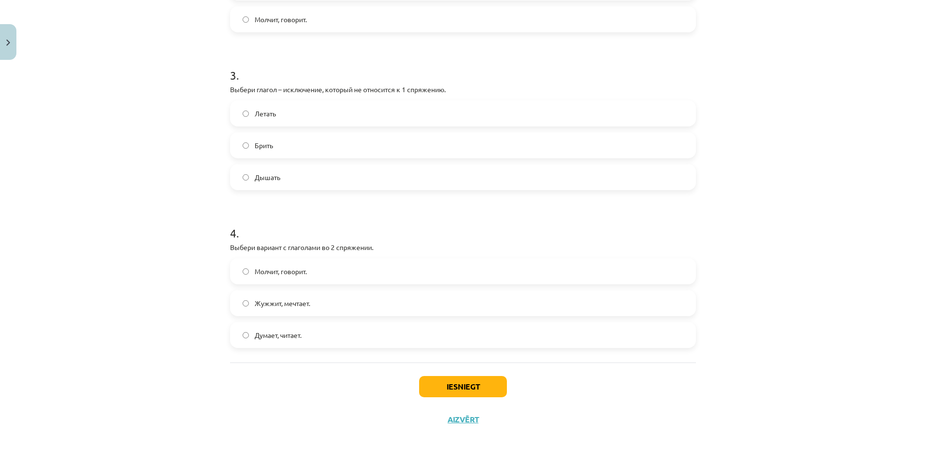
scroll to position [0, 0]
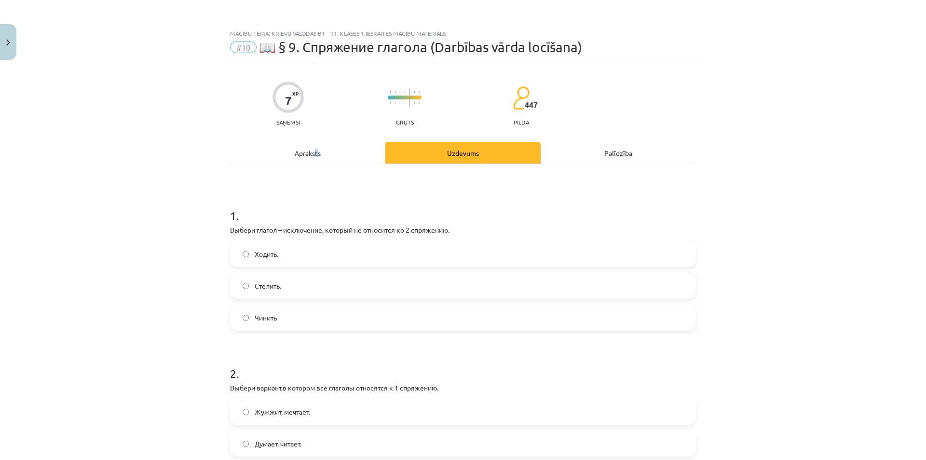
click at [315, 163] on div "Apraksts" at bounding box center [307, 153] width 155 height 22
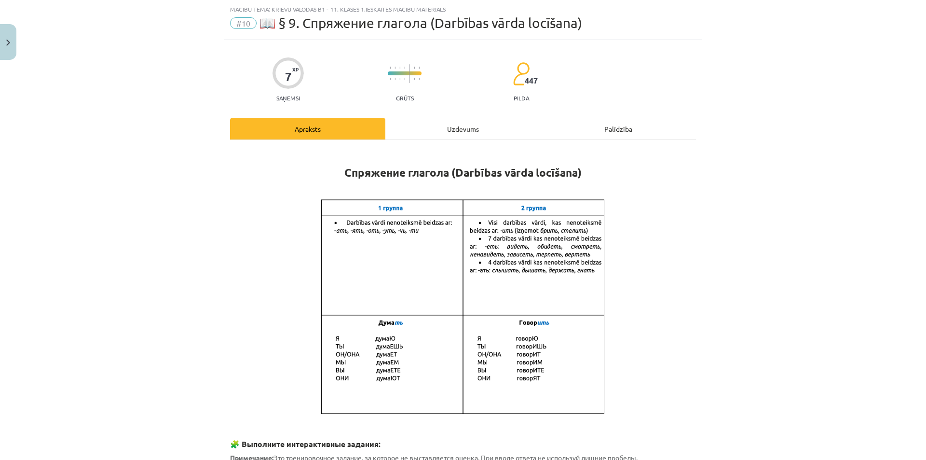
click at [468, 139] on hr at bounding box center [463, 139] width 466 height 0
click at [460, 131] on div "Uzdevums" at bounding box center [462, 129] width 155 height 22
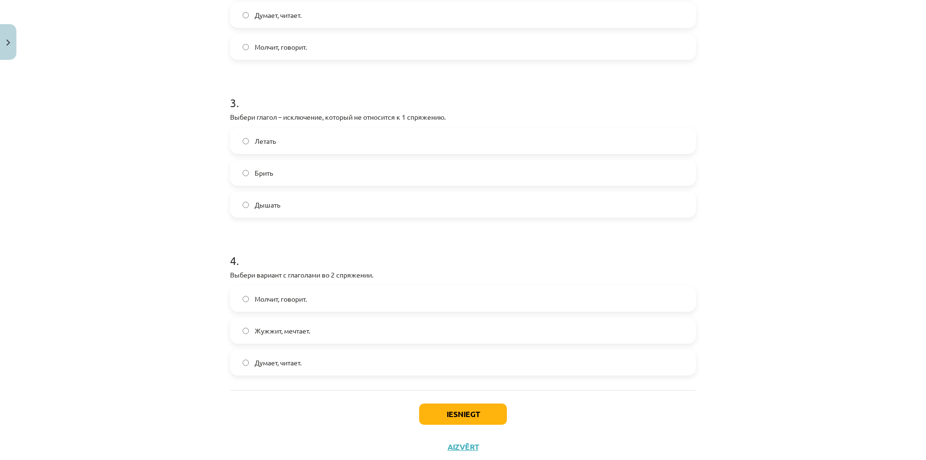
scroll to position [456, 0]
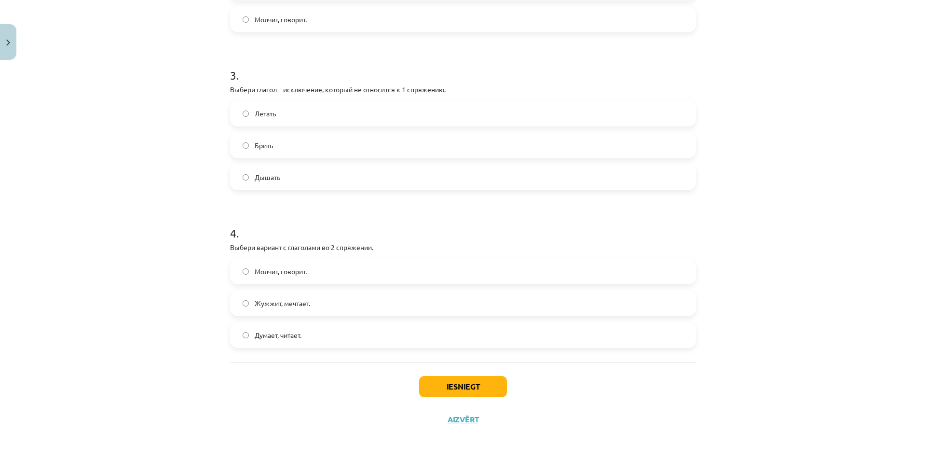
drag, startPoint x: 268, startPoint y: 353, endPoint x: 244, endPoint y: 363, distance: 25.9
drag, startPoint x: 244, startPoint y: 363, endPoint x: 678, endPoint y: 173, distance: 473.7
click at [678, 173] on label "Дышать" at bounding box center [463, 177] width 464 height 24
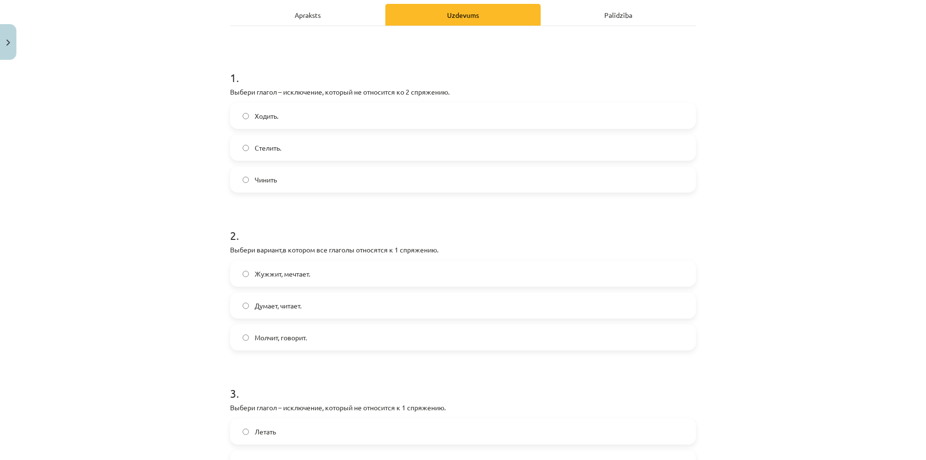
scroll to position [0, 0]
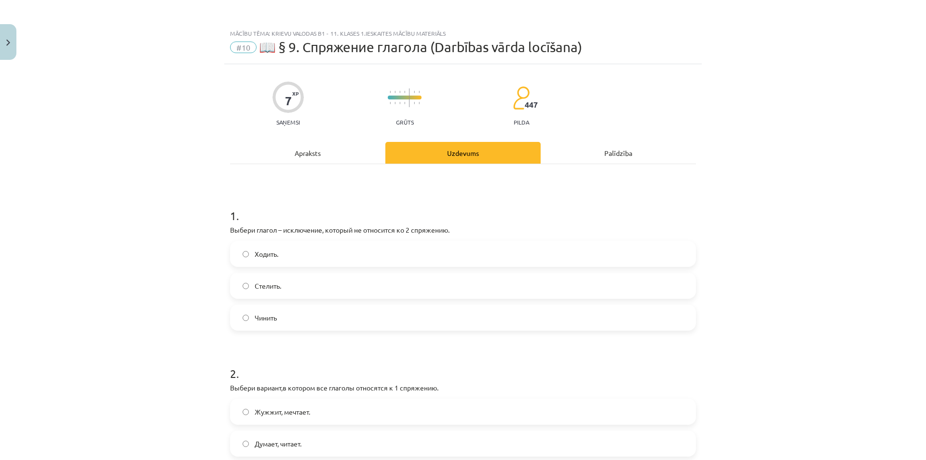
click at [315, 152] on div "Apraksts" at bounding box center [307, 153] width 155 height 22
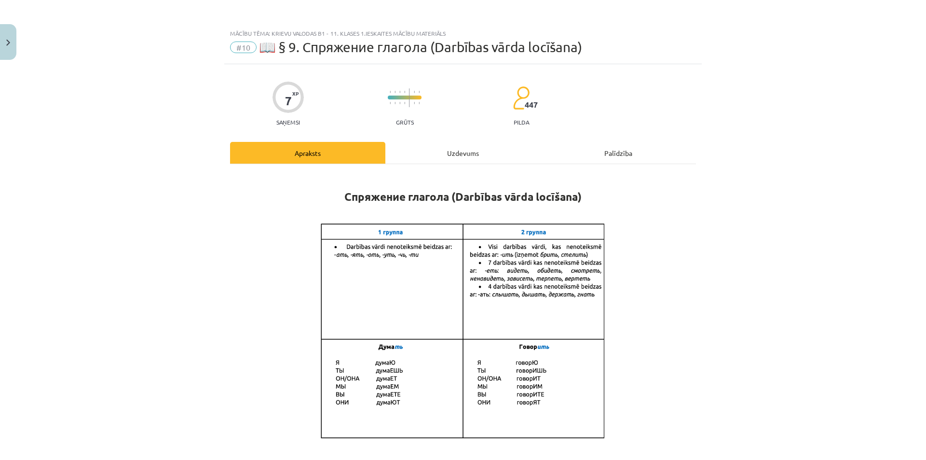
click at [462, 148] on div "Uzdevums" at bounding box center [462, 153] width 155 height 22
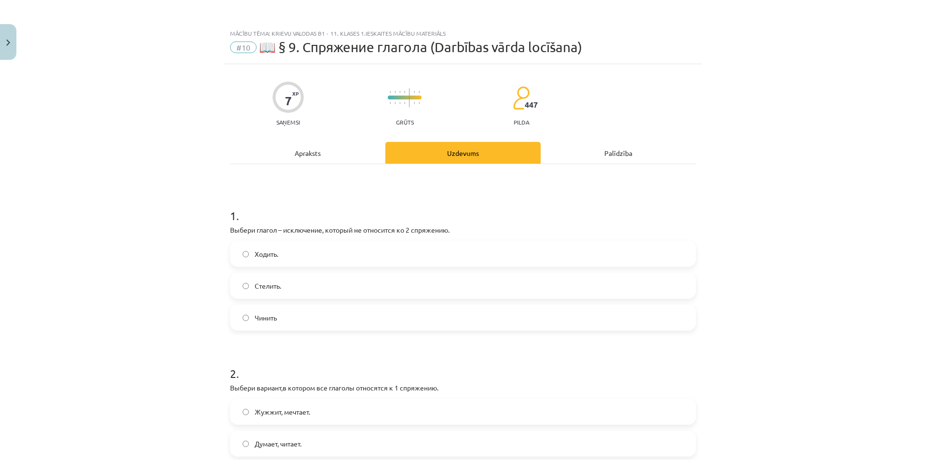
scroll to position [456, 0]
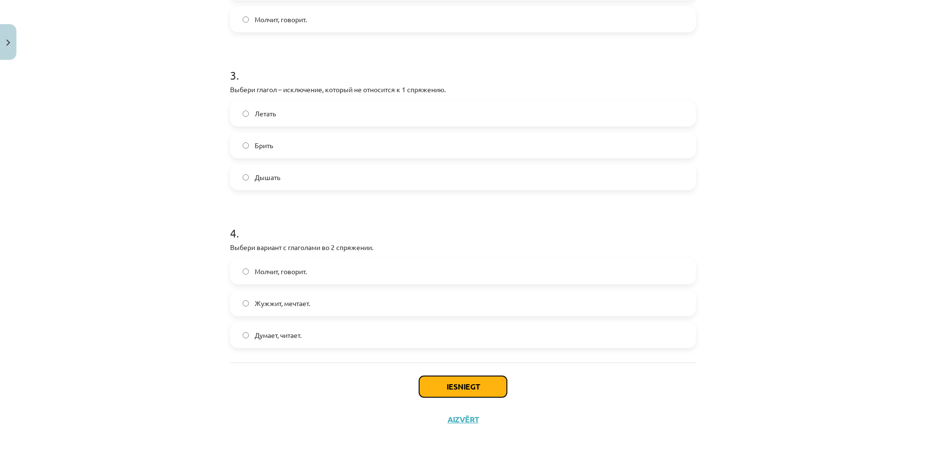
drag, startPoint x: 489, startPoint y: 391, endPoint x: 490, endPoint y: 406, distance: 15.5
click at [490, 397] on div "Iesniegt Aizvērt" at bounding box center [463, 396] width 466 height 68
click at [485, 396] on button "Iesniegt" at bounding box center [463, 386] width 88 height 21
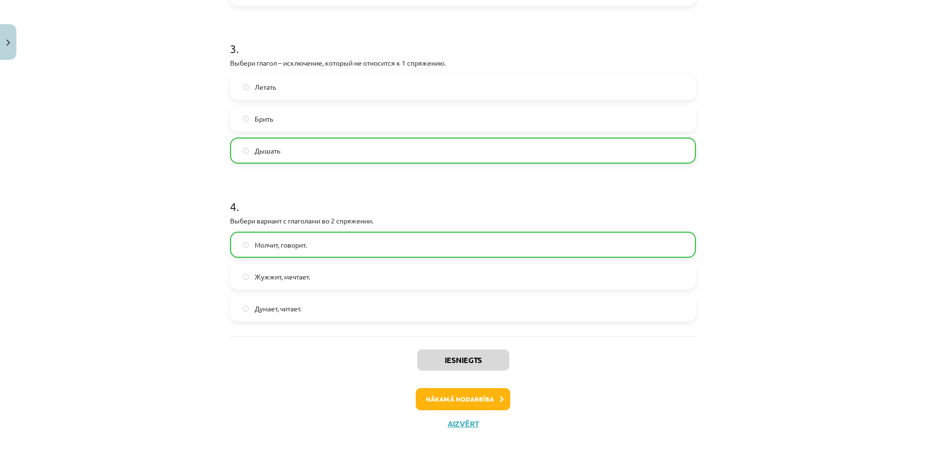
scroll to position [487, 0]
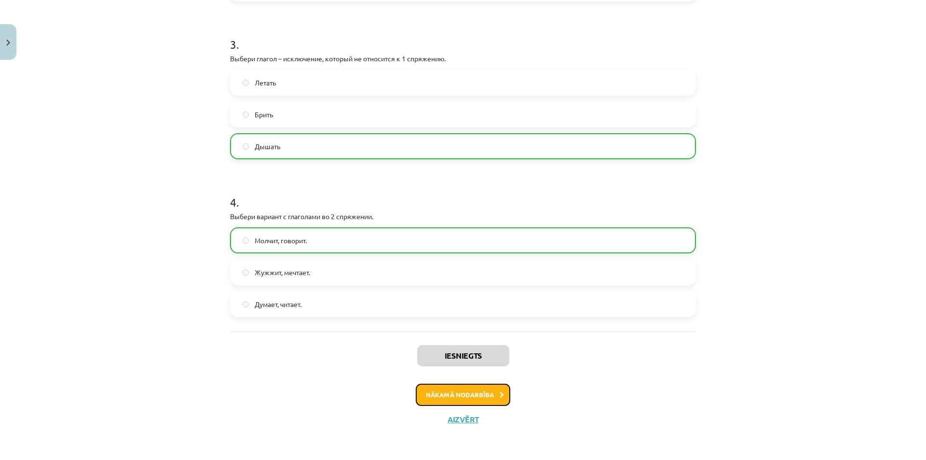
click at [455, 394] on button "Nākamā nodarbība" at bounding box center [463, 394] width 95 height 22
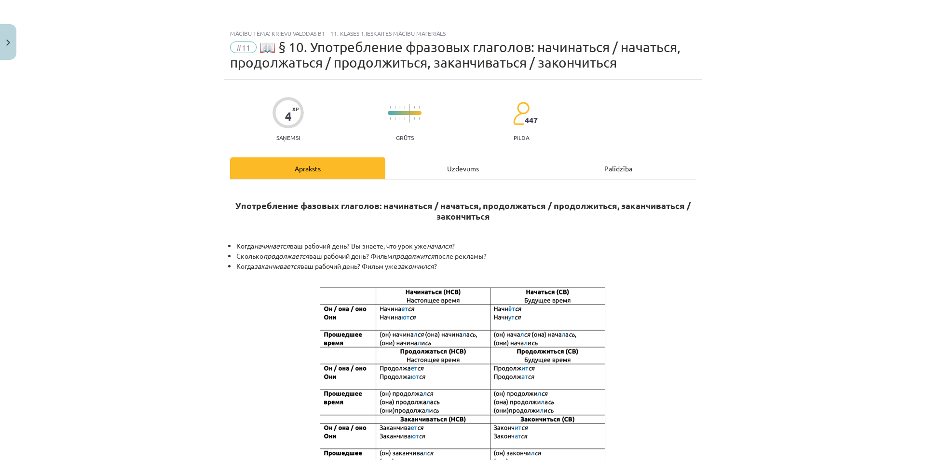
scroll to position [161, 0]
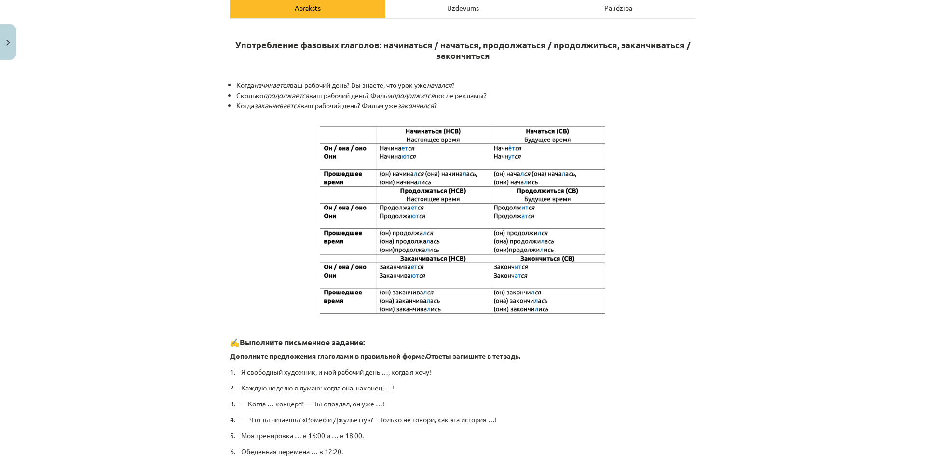
drag, startPoint x: 438, startPoint y: 352, endPoint x: 734, endPoint y: 145, distance: 361.3
click at [734, 145] on div "Mācību tēma: Krievu valodas b1 - 11. klases 1.ieskaites mācību materiāls #11 📖 …" at bounding box center [463, 230] width 926 height 460
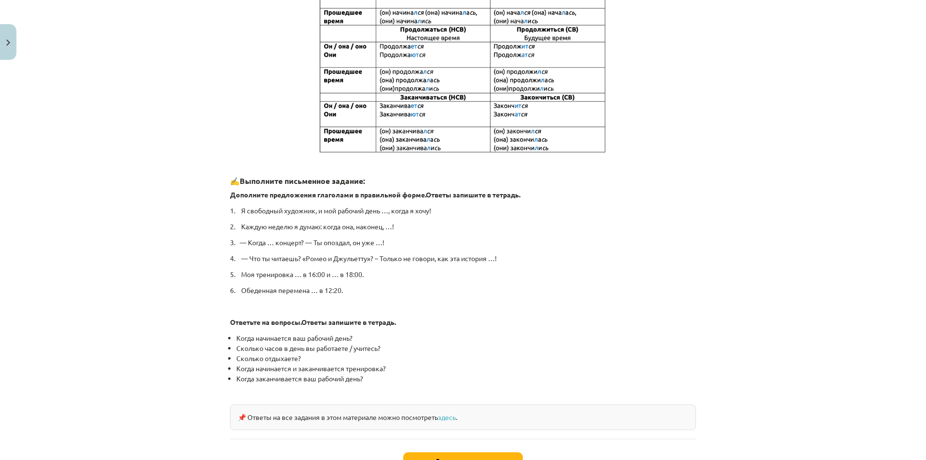
scroll to position [397, 0]
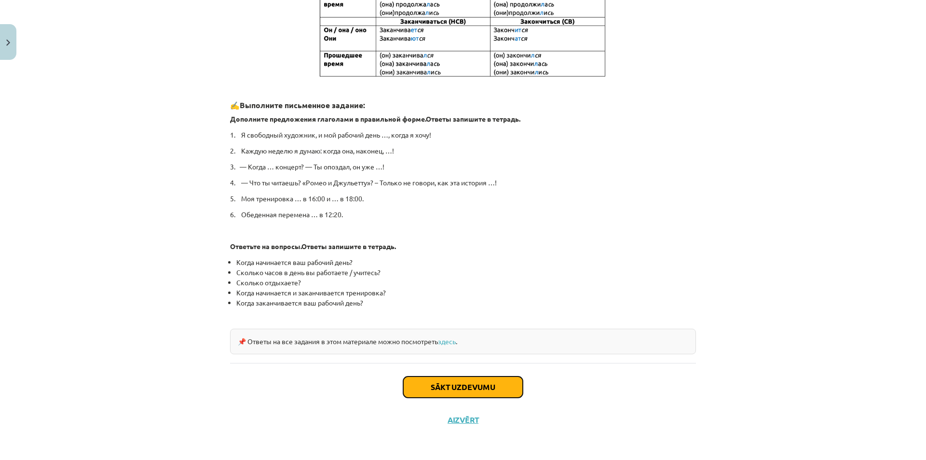
click at [487, 378] on button "Sākt uzdevumu" at bounding box center [463, 386] width 120 height 21
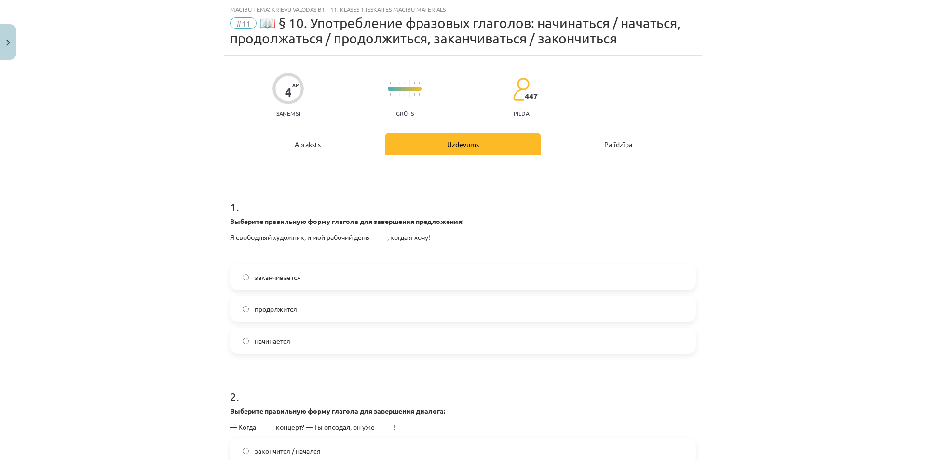
scroll to position [185, 0]
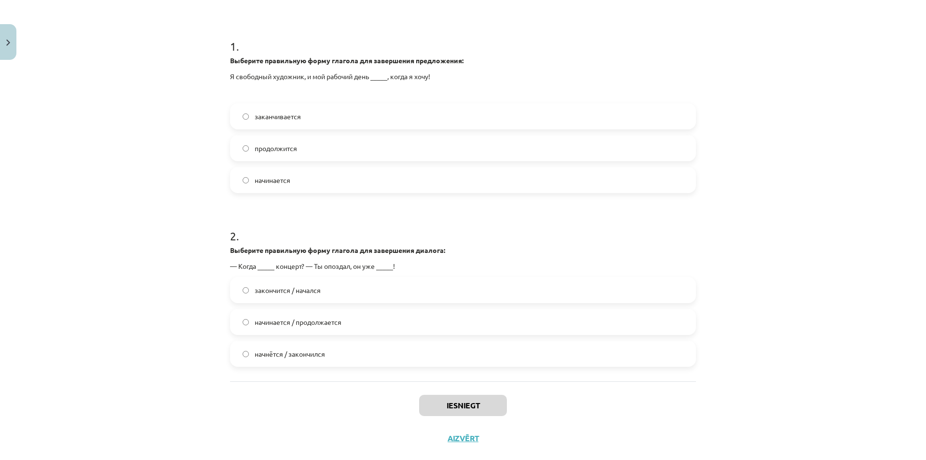
click at [358, 172] on label "начинается" at bounding box center [463, 180] width 464 height 24
click at [269, 108] on label "заканчивается" at bounding box center [463, 116] width 464 height 24
click at [281, 354] on label "начнётся / закончился" at bounding box center [463, 354] width 464 height 24
click at [328, 358] on label "начнётся / закончился" at bounding box center [463, 354] width 464 height 24
click at [422, 397] on button "Iesniegt" at bounding box center [463, 405] width 88 height 21
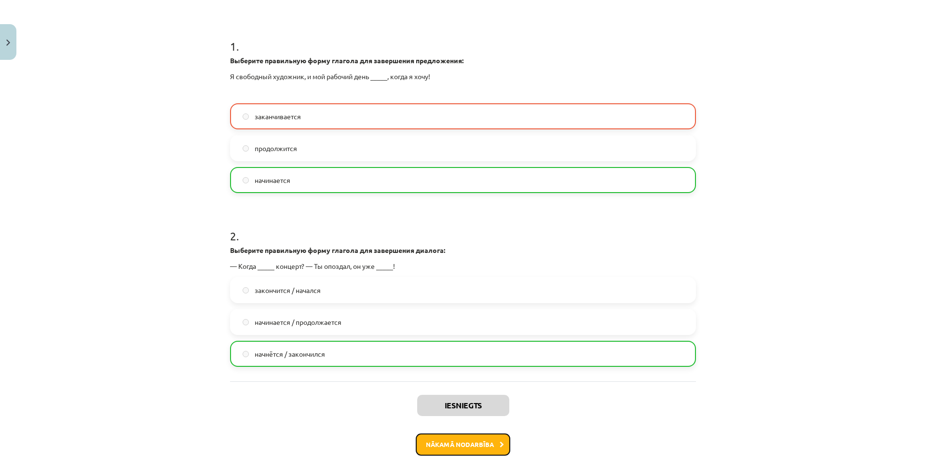
drag, startPoint x: 495, startPoint y: 438, endPoint x: 497, endPoint y: 451, distance: 12.1
click at [497, 451] on button "Nākamā nodarbība" at bounding box center [463, 444] width 95 height 22
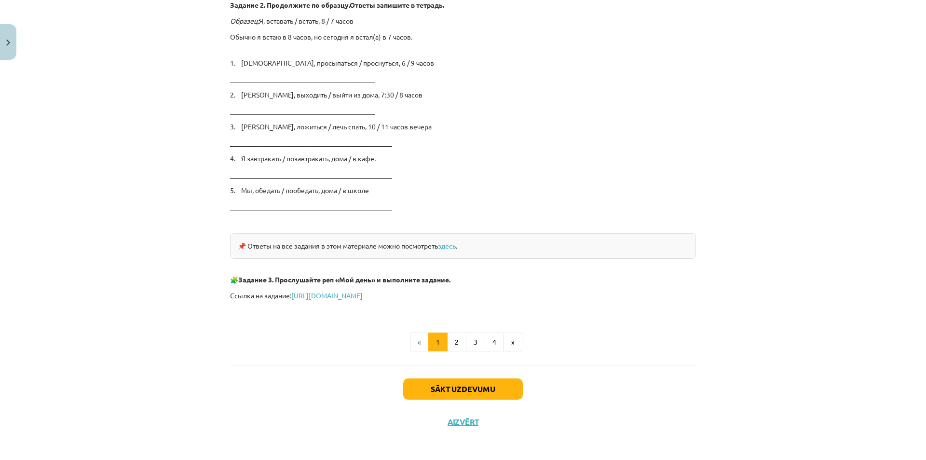
scroll to position [1530, 0]
click at [480, 387] on button "Sākt uzdevumu" at bounding box center [463, 387] width 120 height 21
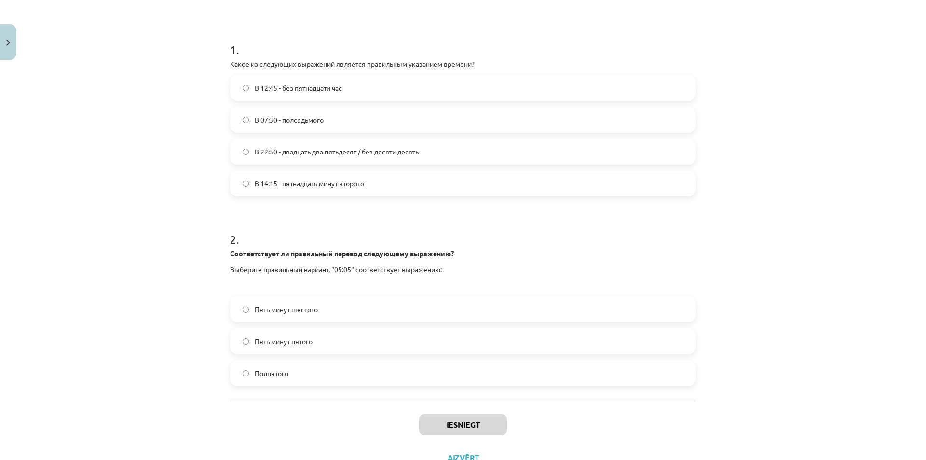
scroll to position [185, 0]
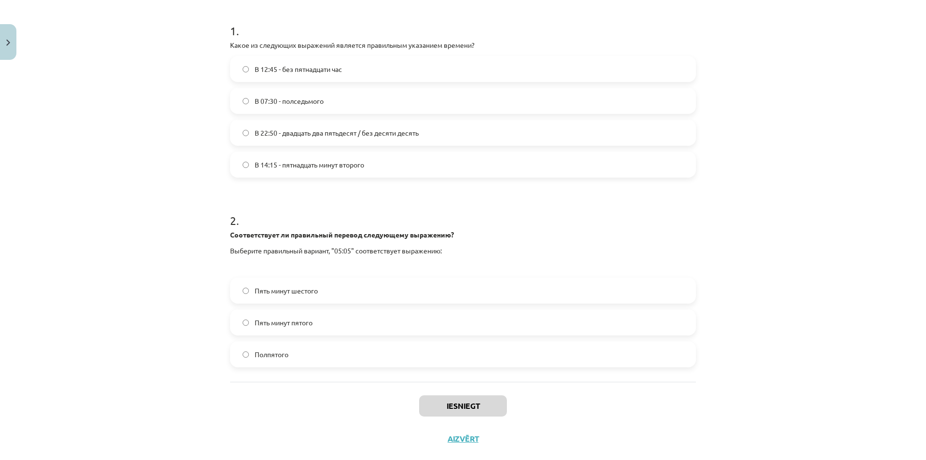
click at [290, 71] on span "В 12:45 - без пятнадцати час" at bounding box center [298, 69] width 87 height 10
click at [318, 314] on label "Пять минут пятого" at bounding box center [463, 322] width 464 height 24
click at [289, 286] on span "Пять минут шестого" at bounding box center [286, 291] width 63 height 10
click at [482, 410] on button "Iesniegt" at bounding box center [463, 405] width 88 height 21
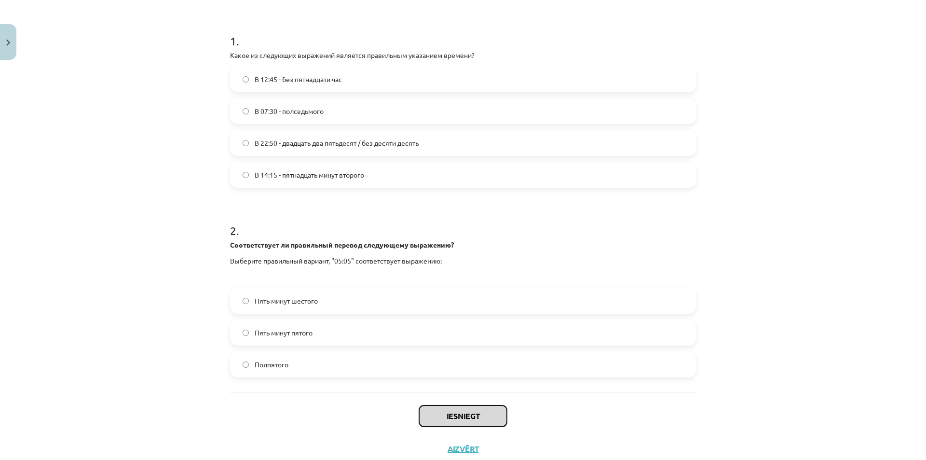
scroll to position [204, 0]
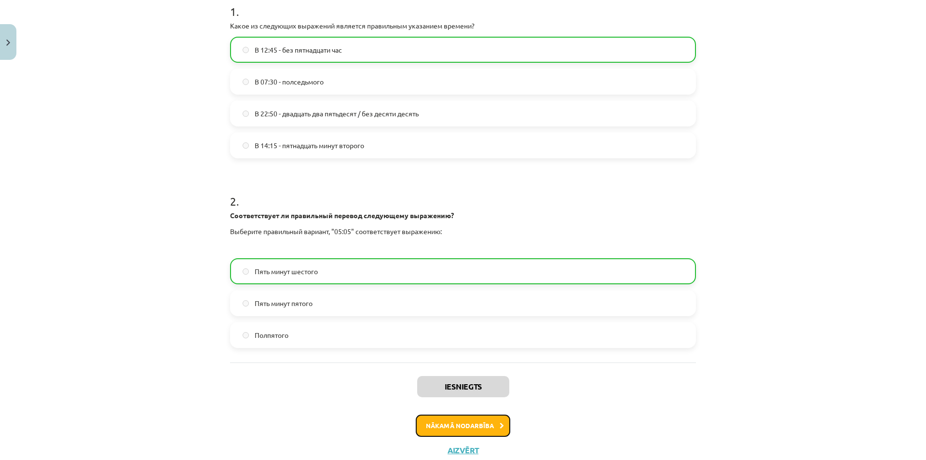
click at [475, 424] on button "Nākamā nodarbība" at bounding box center [463, 425] width 95 height 22
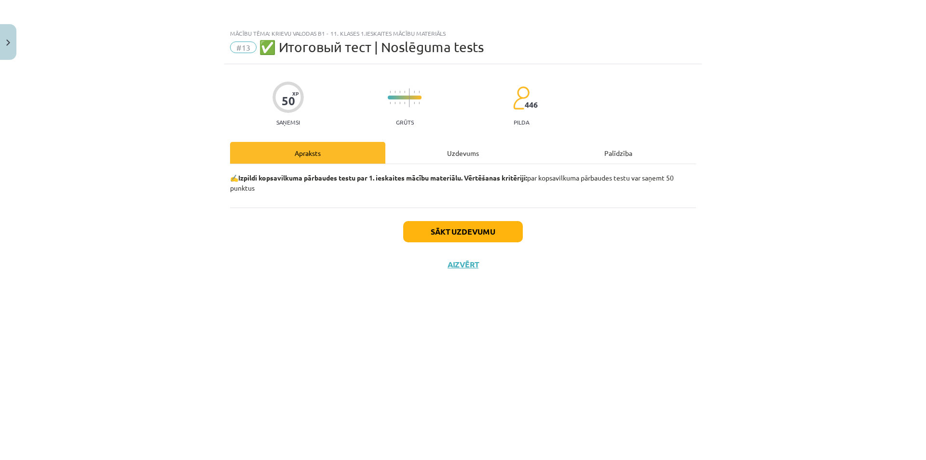
scroll to position [0, 0]
click at [502, 224] on button "Sākt uzdevumu" at bounding box center [463, 231] width 120 height 21
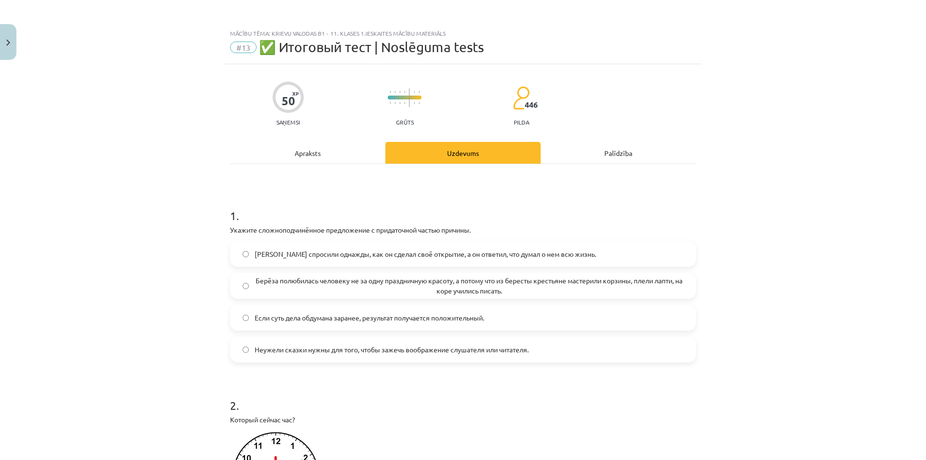
scroll to position [161, 0]
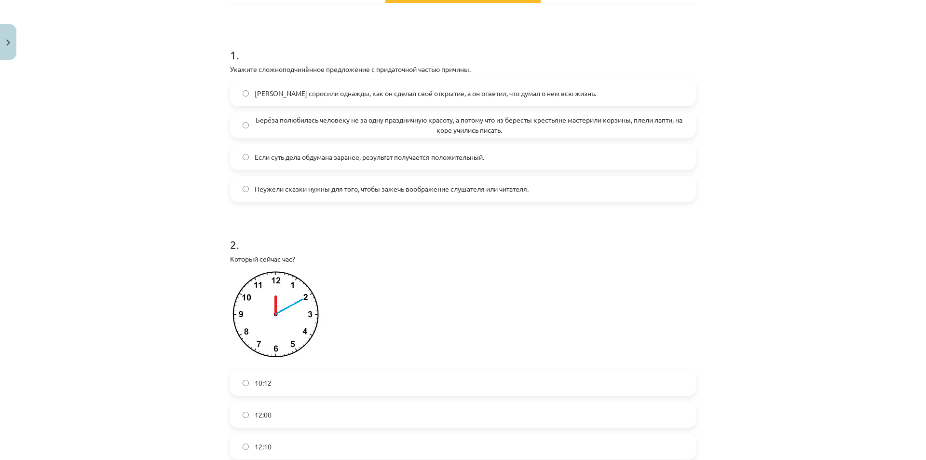
click at [388, 146] on label "Если суть дела обдумана заранее, результат получается положительный." at bounding box center [463, 157] width 464 height 24
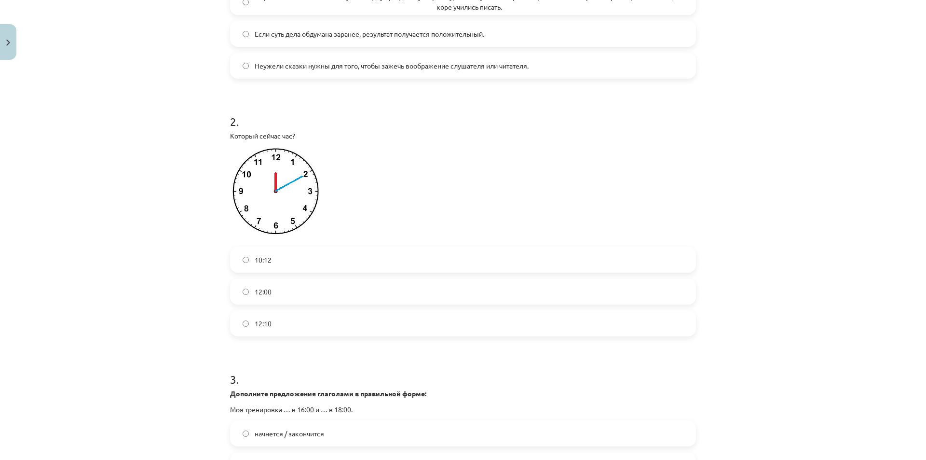
scroll to position [322, 0]
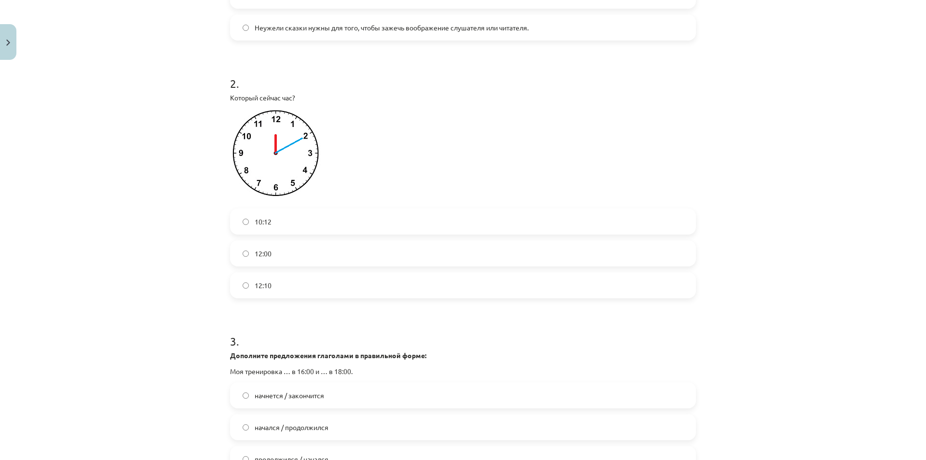
click at [293, 279] on label "12:10" at bounding box center [463, 285] width 464 height 24
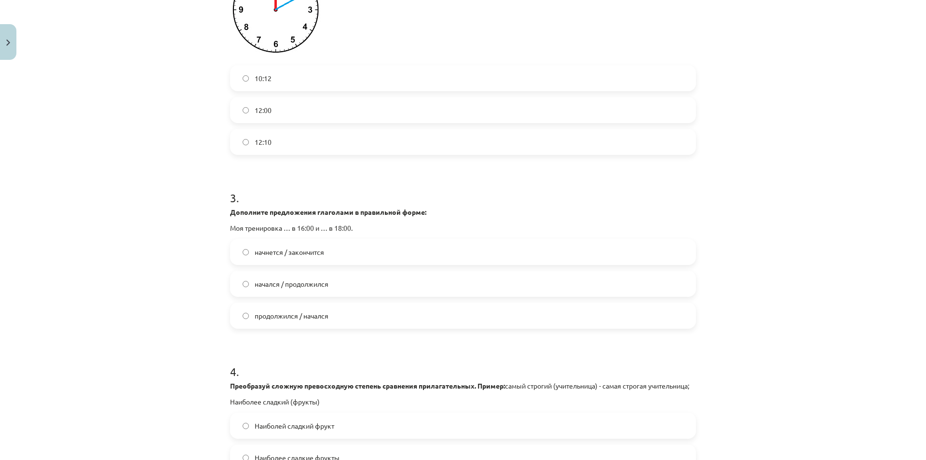
scroll to position [482, 0]
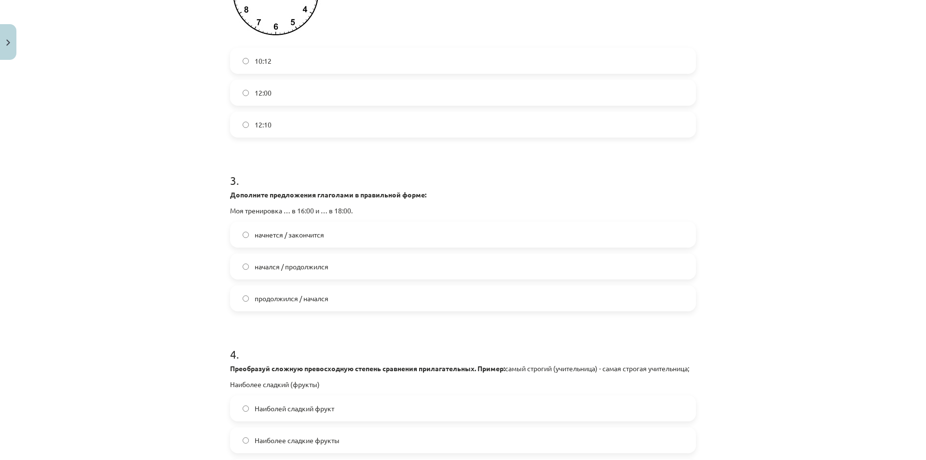
click at [311, 232] on span "начнется / закончится" at bounding box center [289, 235] width 69 height 10
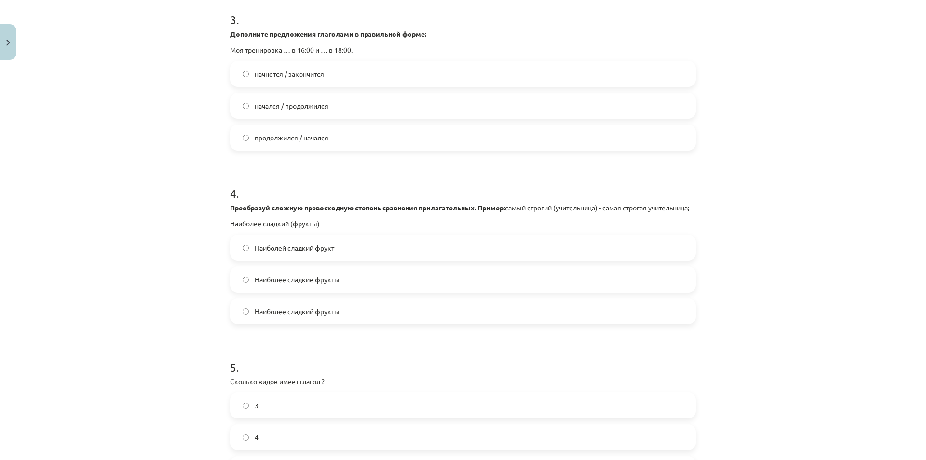
drag, startPoint x: 321, startPoint y: 235, endPoint x: 172, endPoint y: 195, distance: 154.2
click at [172, 195] on div "Mācību tēma: Krievu valodas b1 - 11. klases 1.ieskaites mācību materiāls #13 ✅ …" at bounding box center [463, 230] width 926 height 460
click at [175, 194] on div "Mācību tēma: Krievu valodas b1 - 11. klases 1.ieskaites mācību materiāls #13 ✅ …" at bounding box center [463, 230] width 926 height 460
click at [279, 284] on span "Наиболее сладкие фрукты" at bounding box center [297, 279] width 85 height 10
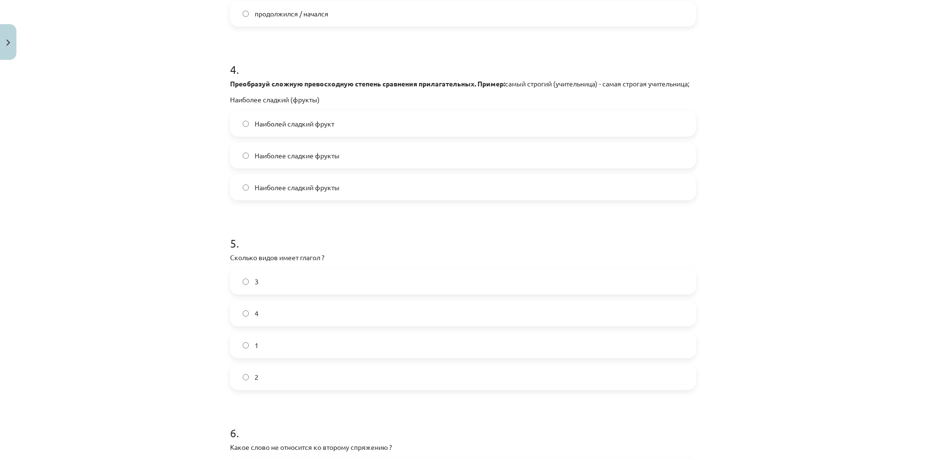
scroll to position [804, 0]
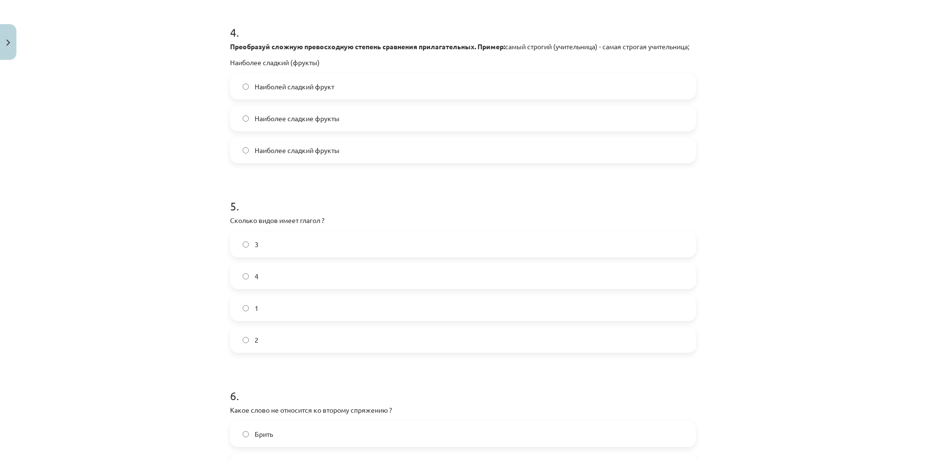
click at [255, 345] on span "2" at bounding box center [257, 340] width 4 height 10
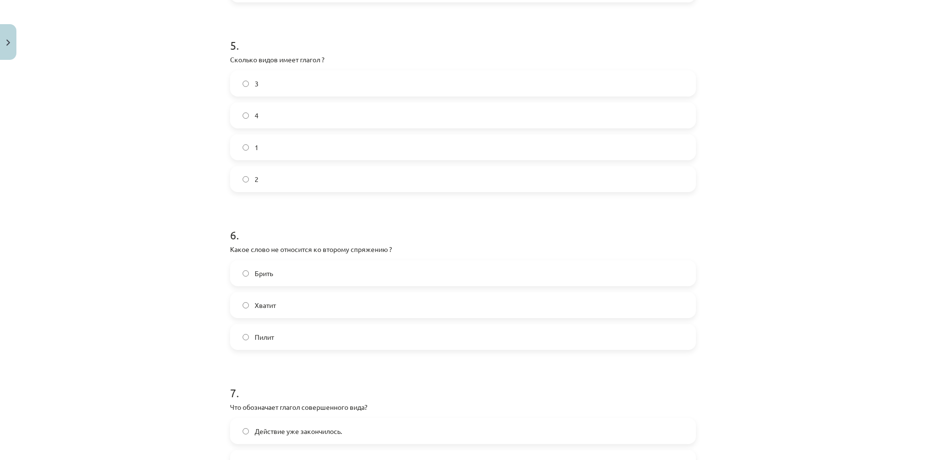
click at [253, 285] on label "Брить" at bounding box center [463, 273] width 464 height 24
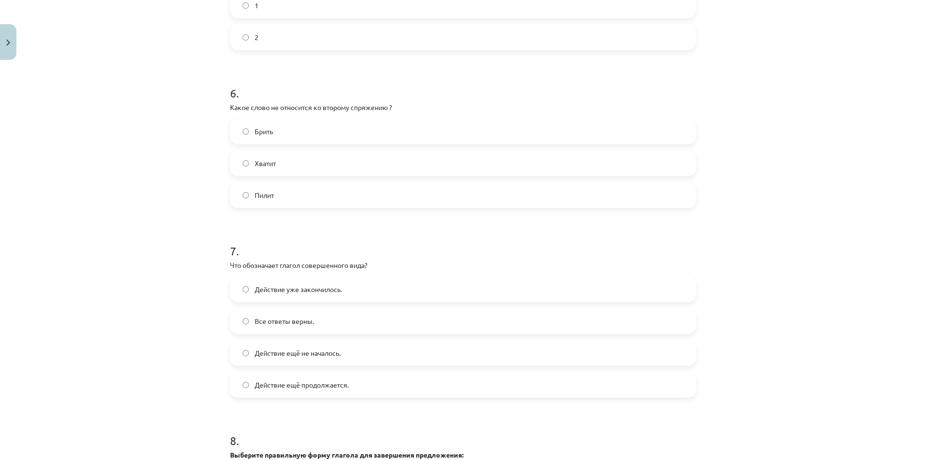
scroll to position [1125, 0]
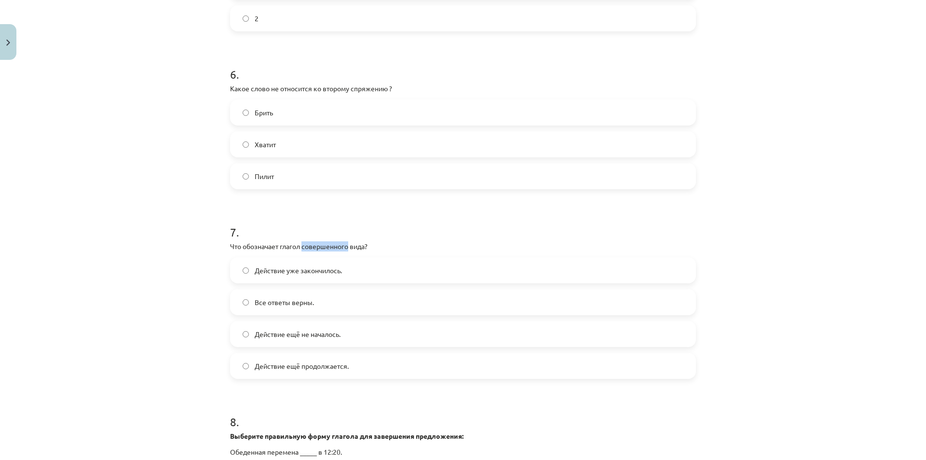
drag, startPoint x: 300, startPoint y: 256, endPoint x: 346, endPoint y: 255, distance: 45.8
click at [346, 251] on p "Что обозначает глагол совершенного вида?" at bounding box center [463, 246] width 466 height 10
drag, startPoint x: 346, startPoint y: 257, endPoint x: 301, endPoint y: 253, distance: 45.0
click at [301, 251] on p "Что обозначает глагол совершенного вида?" at bounding box center [463, 246] width 466 height 10
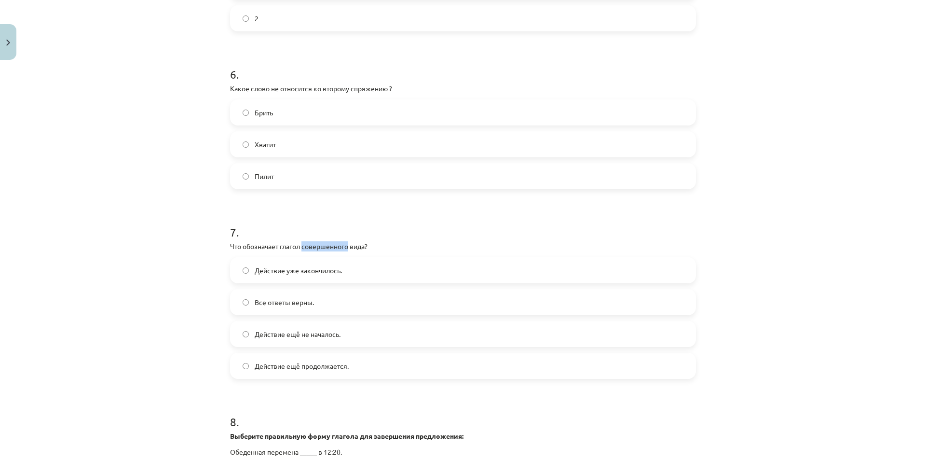
click at [304, 251] on p "Что обозначает глагол совершенного вида?" at bounding box center [463, 246] width 466 height 10
drag, startPoint x: 302, startPoint y: 255, endPoint x: 345, endPoint y: 259, distance: 43.1
click at [345, 251] on p "Что обозначает глагол совершенного вида?" at bounding box center [463, 246] width 466 height 10
click at [416, 282] on label "Действие уже закончилось." at bounding box center [463, 270] width 464 height 24
click at [310, 339] on span "Действие ещё не началось." at bounding box center [298, 334] width 86 height 10
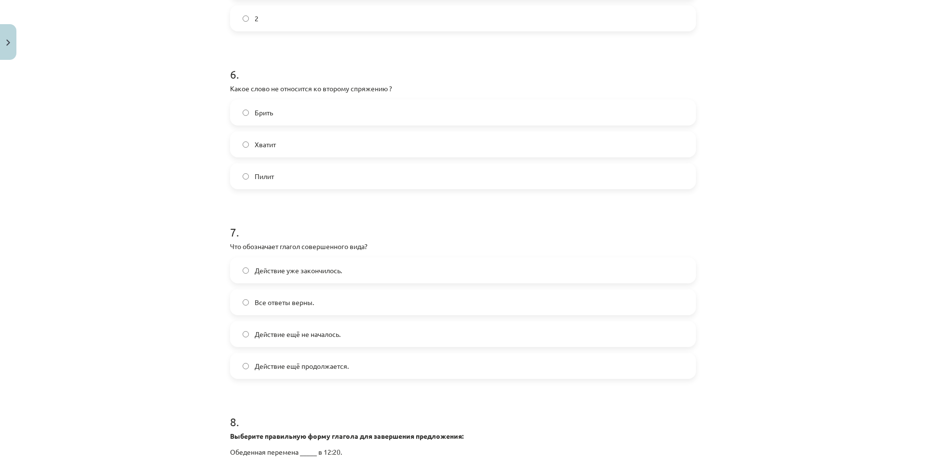
click at [282, 275] on span "Действие уже закончилось." at bounding box center [298, 270] width 87 height 10
drag, startPoint x: 342, startPoint y: 280, endPoint x: 246, endPoint y: 275, distance: 97.1
click at [246, 275] on label "Действие уже закончилось." at bounding box center [463, 270] width 464 height 24
click at [205, 275] on div "Mācību tēma: Krievu valodas b1 - 11. klases 1.ieskaites mācību materiāls #13 ✅ …" at bounding box center [463, 230] width 926 height 460
click at [134, 285] on div "Mācību tēma: Krievu valodas b1 - 11. klases 1.ieskaites mācību materiāls #13 ✅ …" at bounding box center [463, 230] width 926 height 460
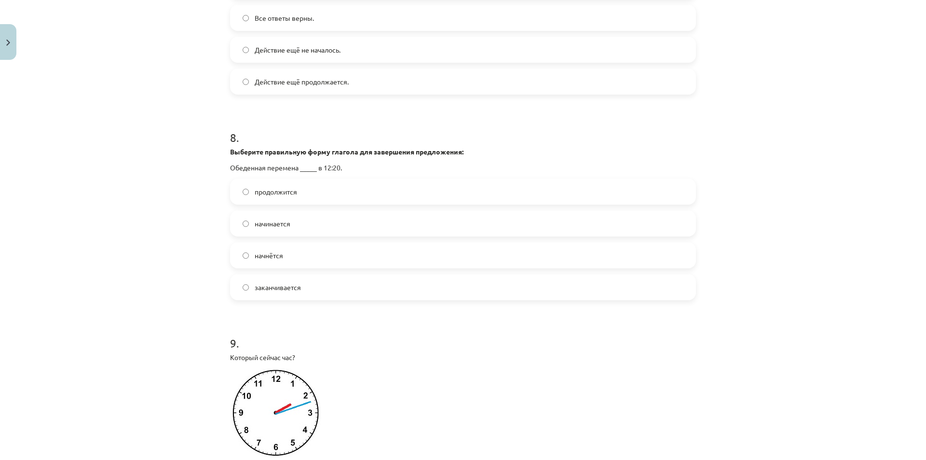
scroll to position [1447, 0]
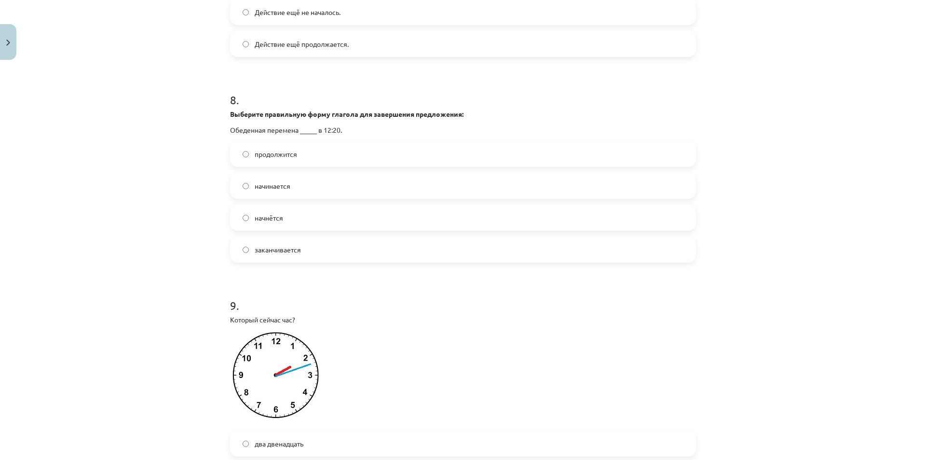
click at [245, 198] on label "начинается" at bounding box center [463, 186] width 464 height 24
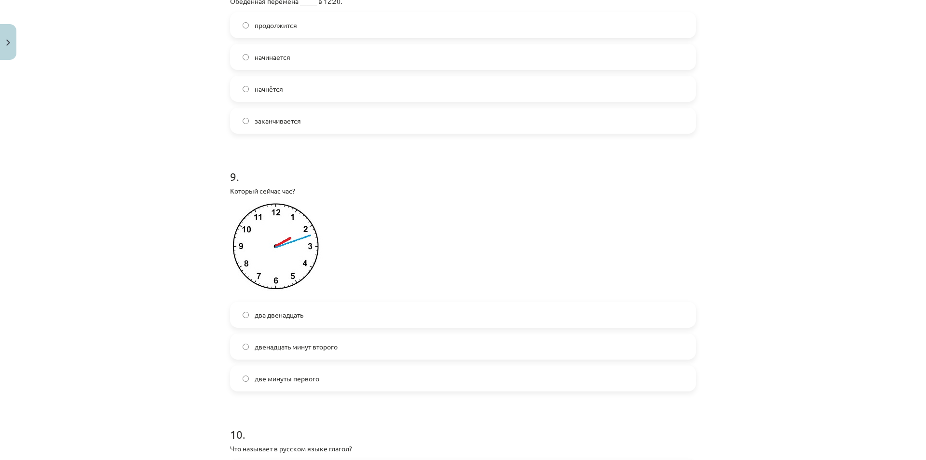
scroll to position [1608, 0]
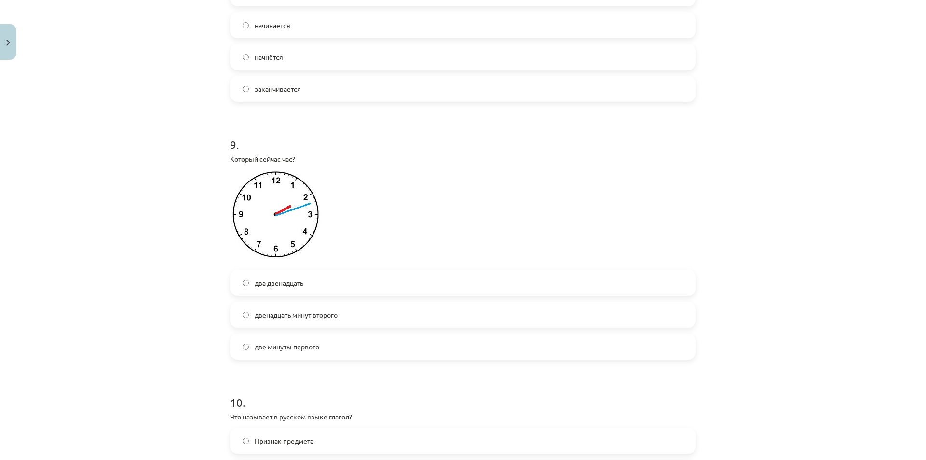
click at [238, 321] on label "двенадцать минут второго" at bounding box center [463, 314] width 464 height 24
click at [238, 295] on label "два двенадцать" at bounding box center [463, 283] width 464 height 24
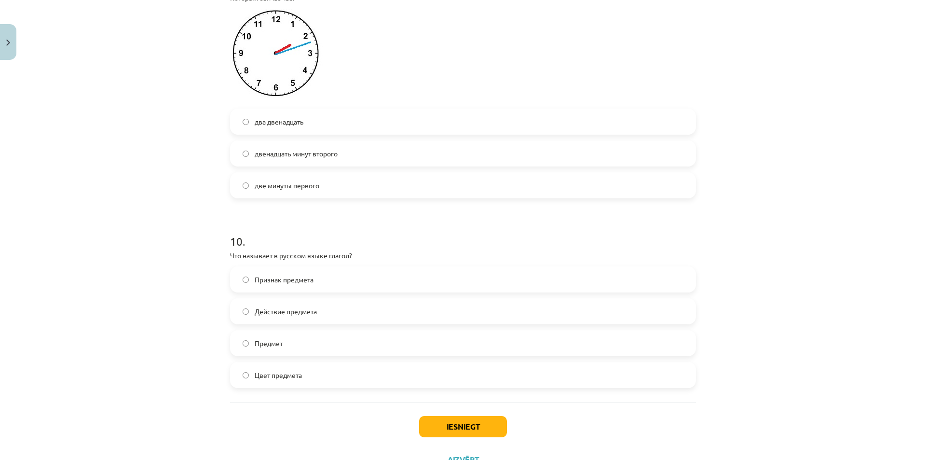
click at [255, 316] on span "Действие предмета" at bounding box center [286, 311] width 62 height 10
click at [462, 434] on button "Iesniegt" at bounding box center [463, 426] width 88 height 21
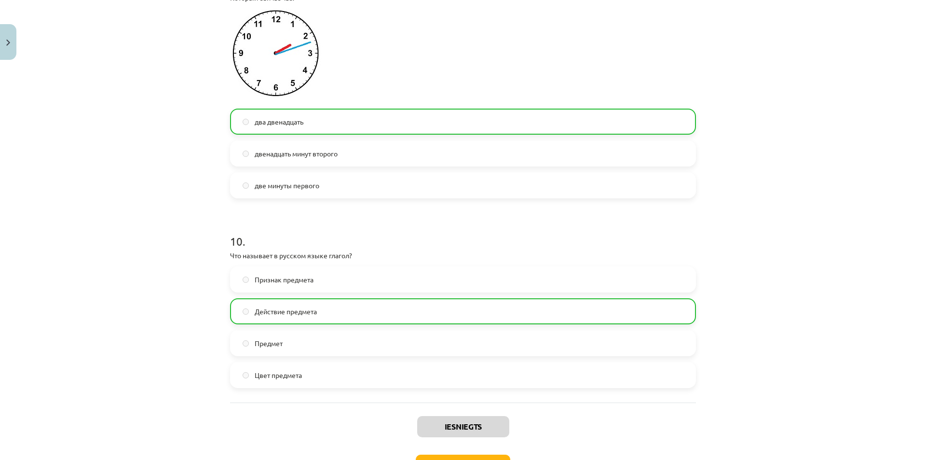
scroll to position [1850, 0]
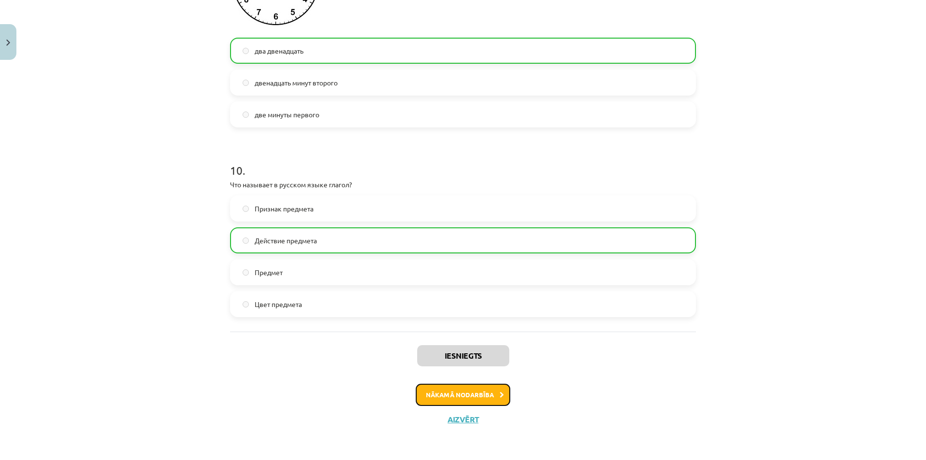
click at [431, 401] on button "Nākamā nodarbība" at bounding box center [463, 394] width 95 height 22
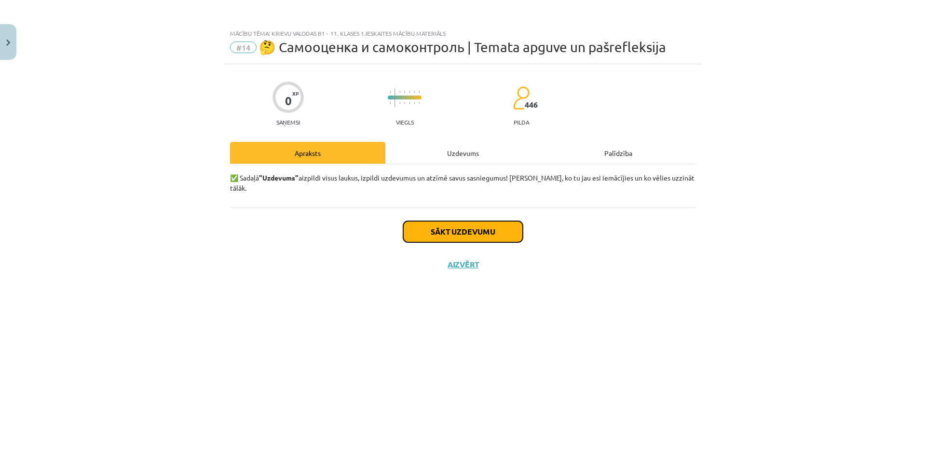
click at [433, 224] on button "Sākt uzdevumu" at bounding box center [463, 231] width 120 height 21
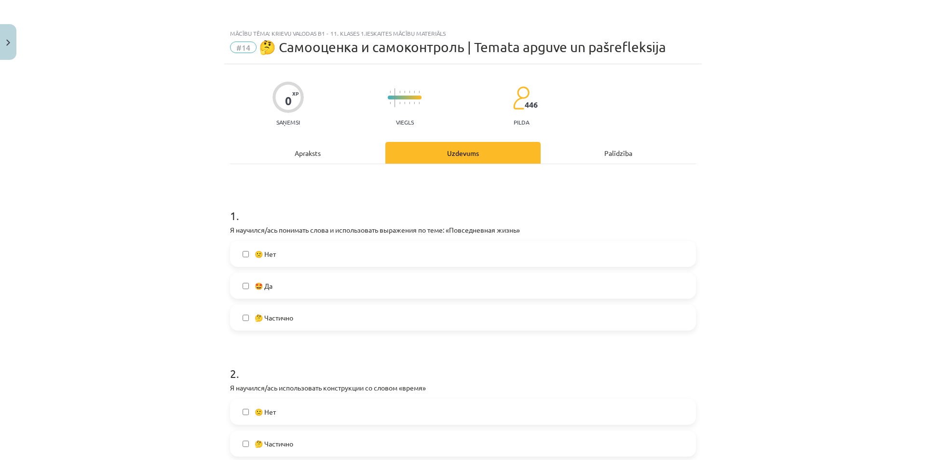
click at [256, 283] on span "🤩 Да" at bounding box center [264, 286] width 18 height 10
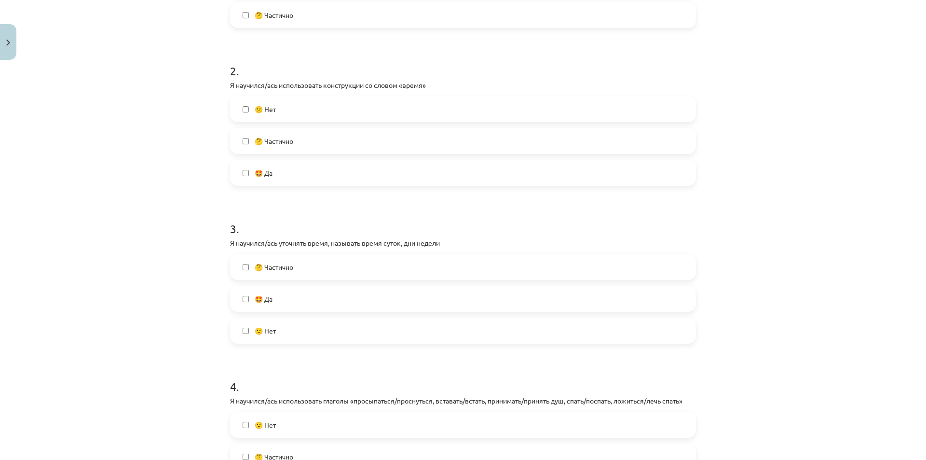
scroll to position [322, 0]
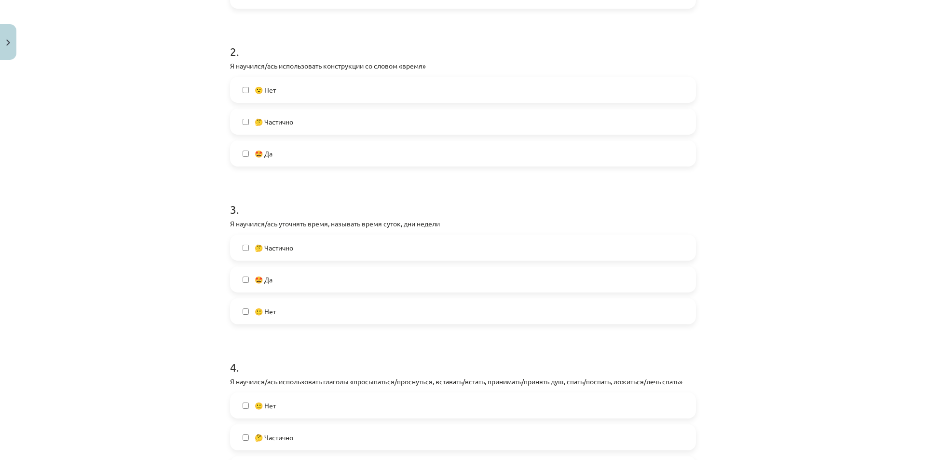
click at [240, 253] on label "🤔 Частично" at bounding box center [463, 247] width 464 height 24
click at [255, 273] on label "🤩 Да" at bounding box center [463, 279] width 464 height 24
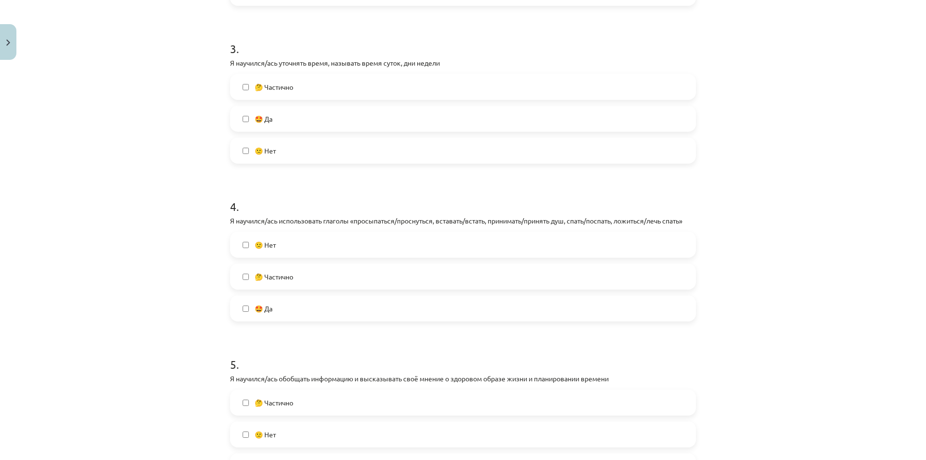
click at [257, 314] on label "🤩 Да" at bounding box center [463, 308] width 464 height 24
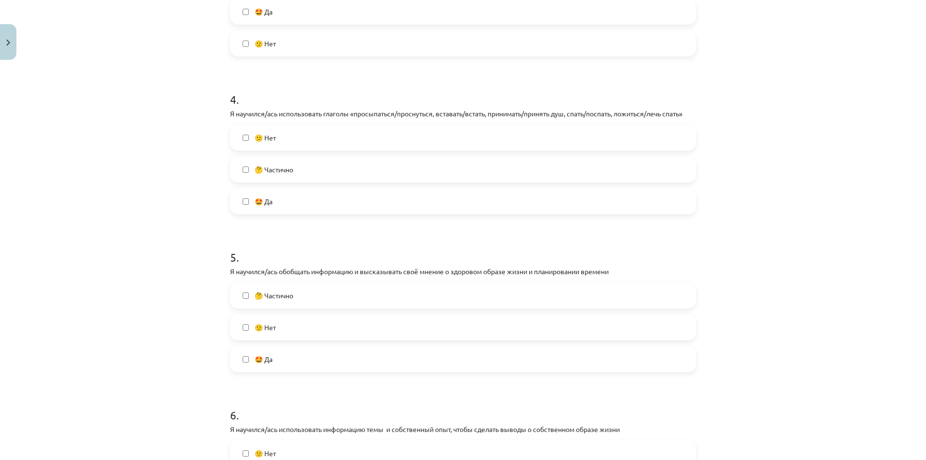
scroll to position [643, 0]
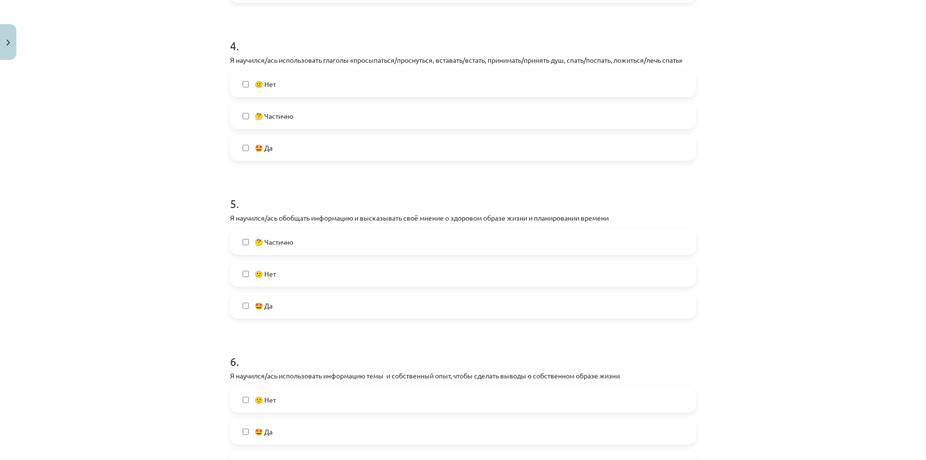
click at [250, 308] on label "🤩 Да" at bounding box center [463, 305] width 464 height 24
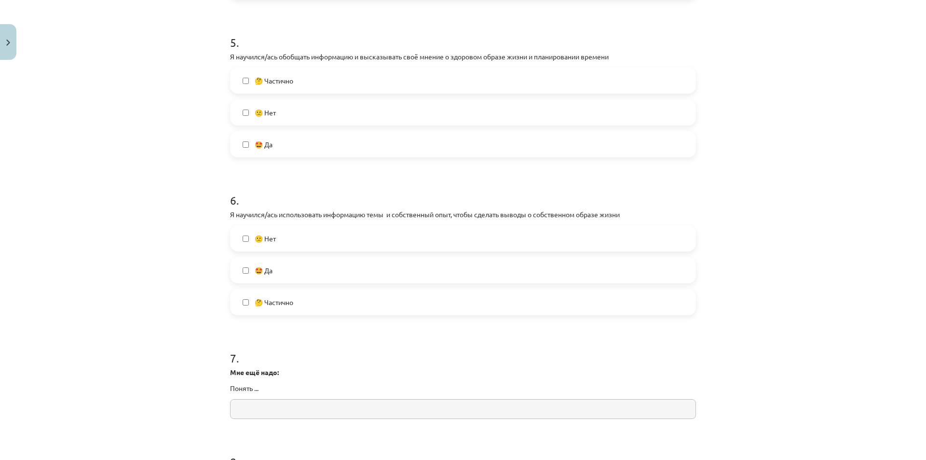
click at [245, 234] on label "🙁 Нет" at bounding box center [463, 238] width 464 height 24
click at [242, 295] on label "🤔 Частично" at bounding box center [463, 302] width 464 height 24
click at [250, 239] on label "🙁 Нет" at bounding box center [463, 238] width 464 height 24
drag, startPoint x: 256, startPoint y: 302, endPoint x: 257, endPoint y: 293, distance: 9.7
click at [257, 301] on span "🤔 Частично" at bounding box center [274, 302] width 39 height 10
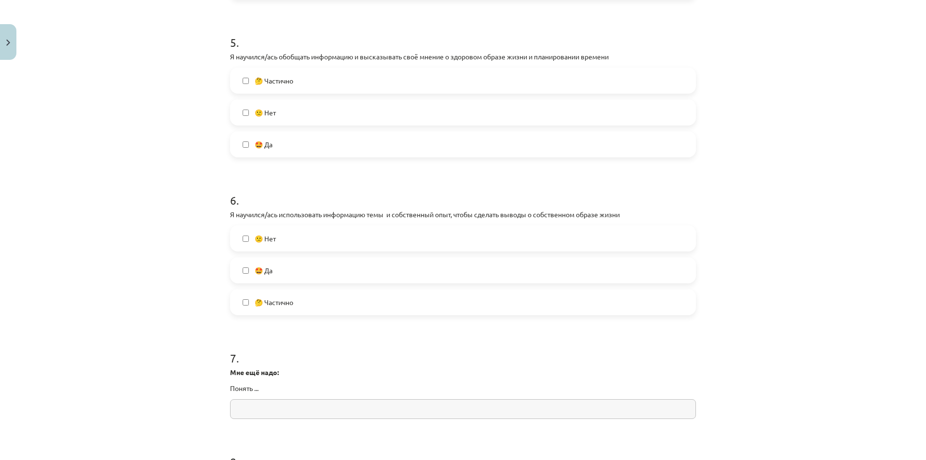
click at [250, 271] on label "🤩 Да" at bounding box center [463, 270] width 464 height 24
click at [237, 301] on label "🤔 Частично" at bounding box center [463, 302] width 464 height 24
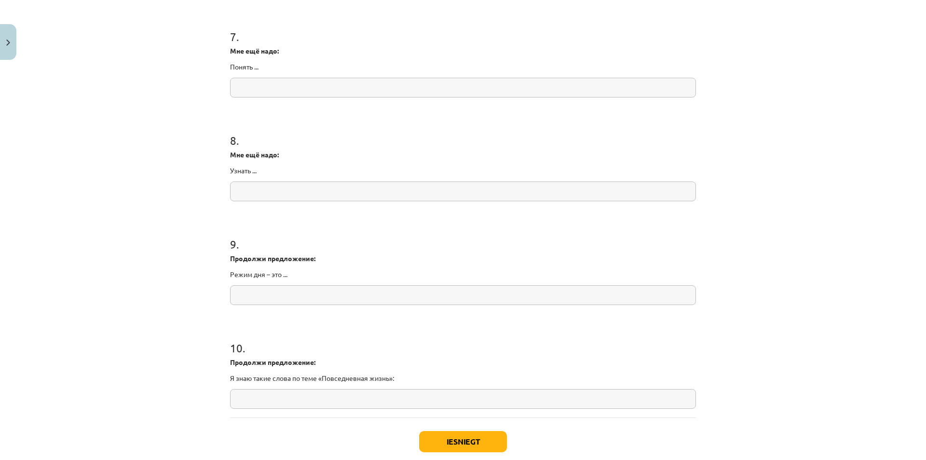
scroll to position [965, 0]
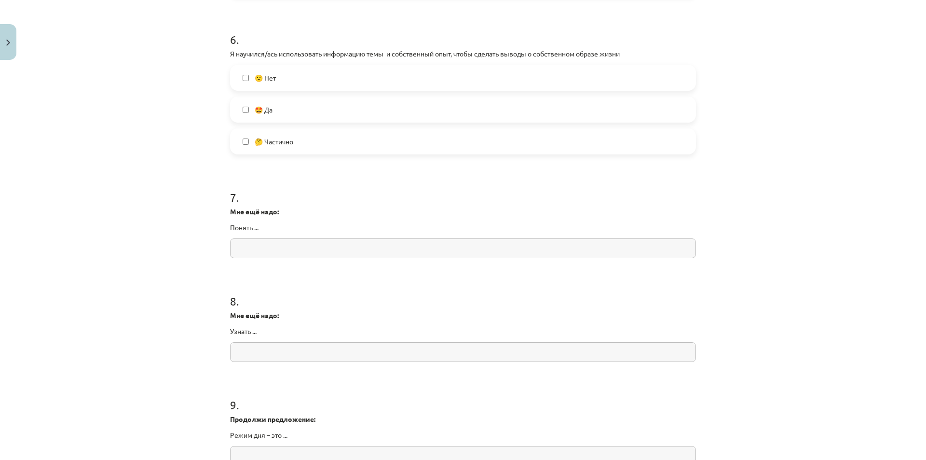
click at [273, 246] on input "text" at bounding box center [463, 248] width 466 height 20
type input "*"
paste input "**********"
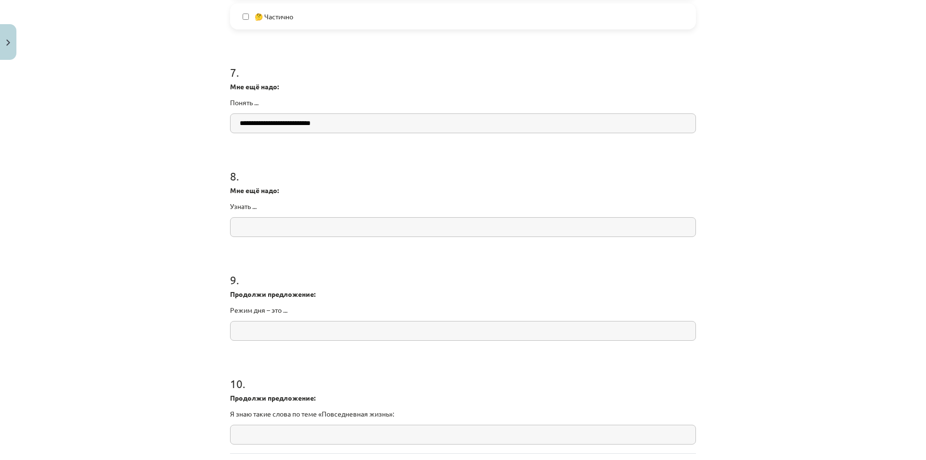
scroll to position [1125, 0]
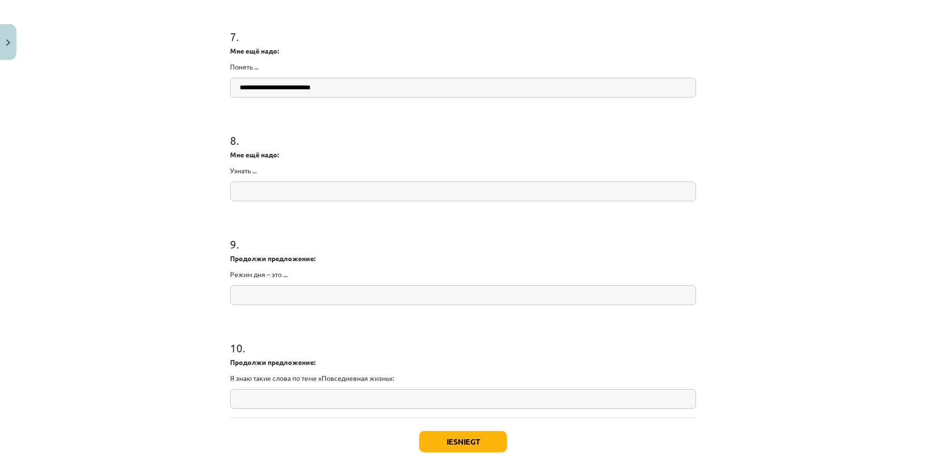
drag, startPoint x: 348, startPoint y: 88, endPoint x: 91, endPoint y: 105, distance: 257.7
click at [96, 104] on div "Mācību tēma: Krievu valodas b1 - 11. klases 1.ieskaites mācību materiāls #14 🤔 …" at bounding box center [463, 230] width 926 height 460
click at [291, 78] on input "**********" at bounding box center [463, 88] width 466 height 20
click at [291, 89] on input "**********" at bounding box center [463, 88] width 466 height 20
drag, startPoint x: 290, startPoint y: 89, endPoint x: 159, endPoint y: 82, distance: 131.4
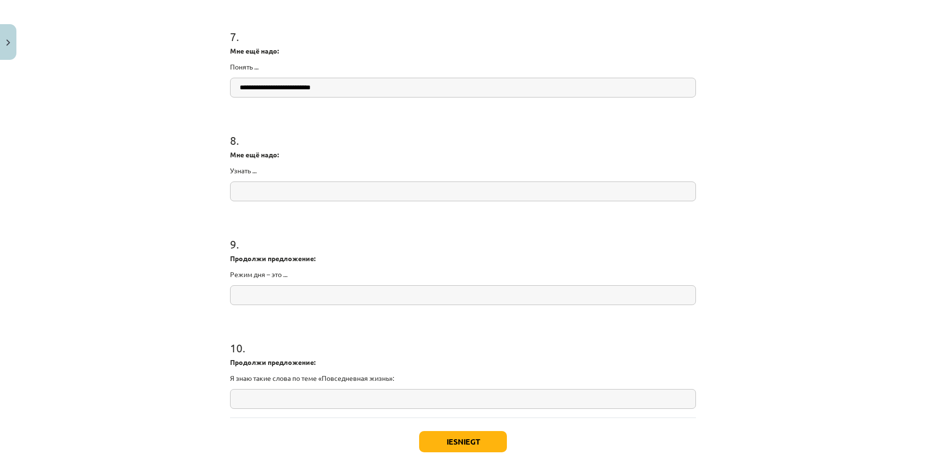
click at [159, 82] on div "Mācību tēma: Krievu valodas b1 - 11. klases 1.ieskaites mācību materiāls #14 🤔 …" at bounding box center [463, 230] width 926 height 460
type input "**********"
click at [267, 178] on div "8 . Мне ещё надо: Узнать ..." at bounding box center [463, 159] width 466 height 84
click at [264, 185] on input "text" at bounding box center [463, 191] width 466 height 20
paste input "*********"
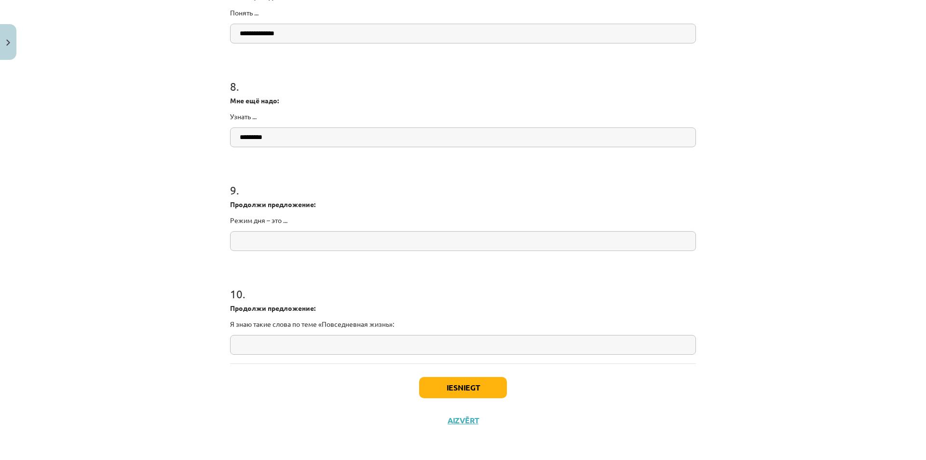
scroll to position [1180, 0]
type input "*********"
click at [305, 237] on input "text" at bounding box center [463, 240] width 466 height 20
paste input "**********"
type input "**********"
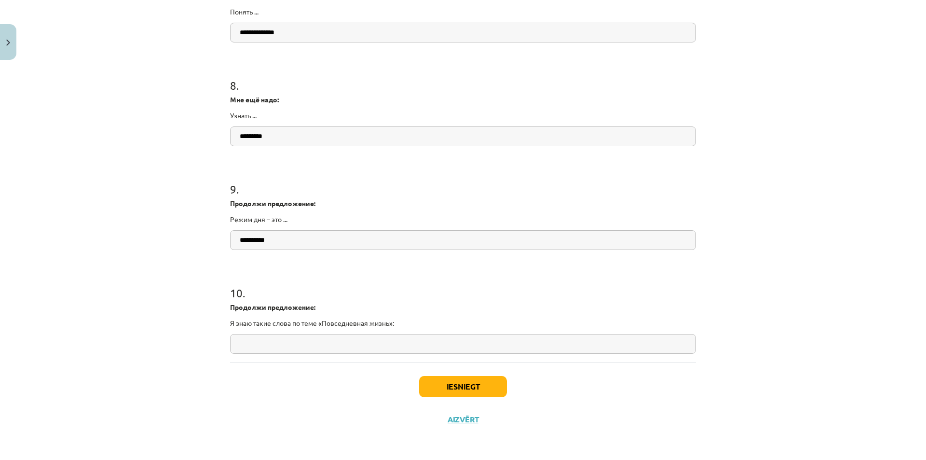
click at [316, 338] on input "text" at bounding box center [463, 344] width 466 height 20
type input "**"
click at [445, 281] on h1 "10 ." at bounding box center [463, 284] width 466 height 30
drag, startPoint x: 409, startPoint y: 343, endPoint x: 210, endPoint y: 340, distance: 198.8
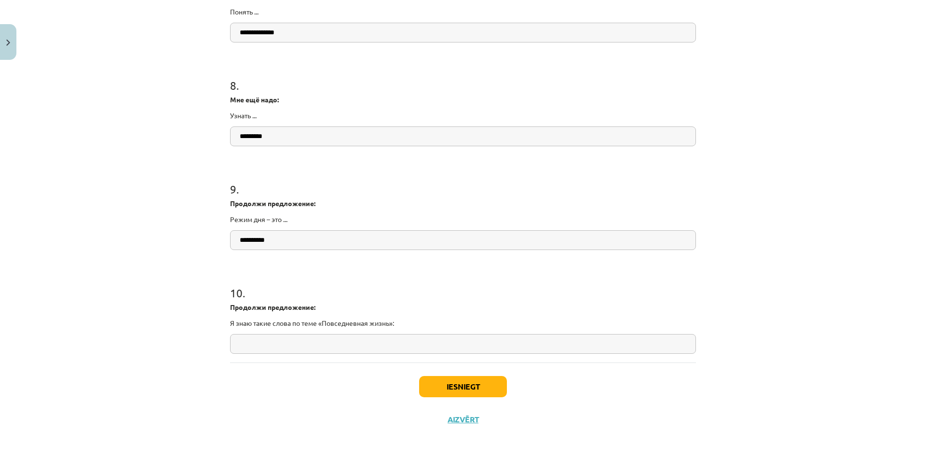
click at [409, 288] on h1 "10 ." at bounding box center [463, 284] width 466 height 30
click at [365, 352] on input "text" at bounding box center [463, 344] width 466 height 20
click at [365, 350] on input "text" at bounding box center [463, 344] width 466 height 20
type input "*"
paste input "**********"
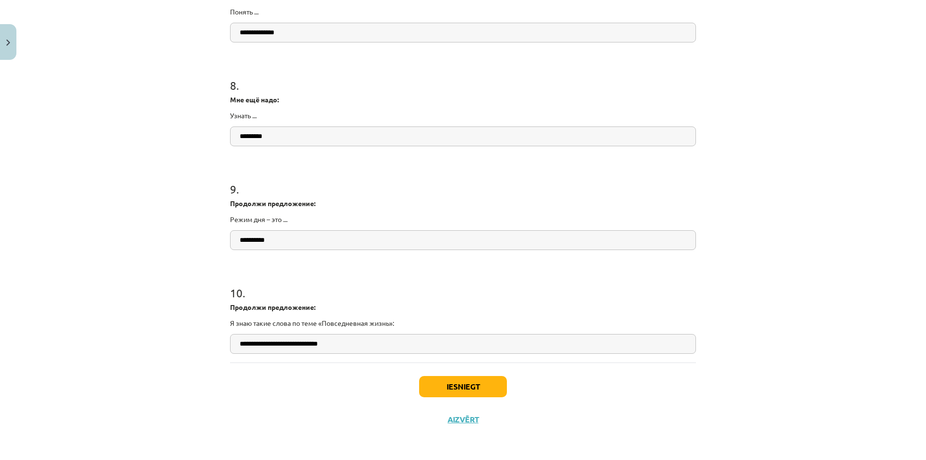
type input "**********"
click at [444, 385] on button "Iesniegt" at bounding box center [463, 386] width 88 height 21
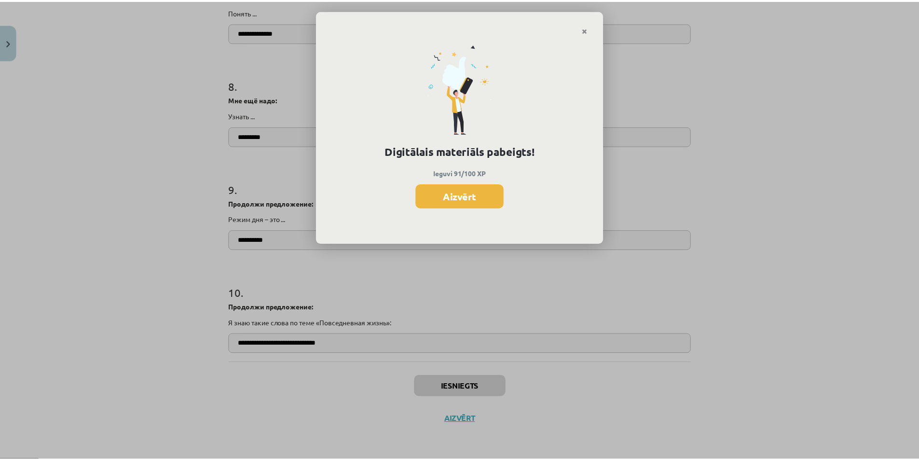
scroll to position [968, 0]
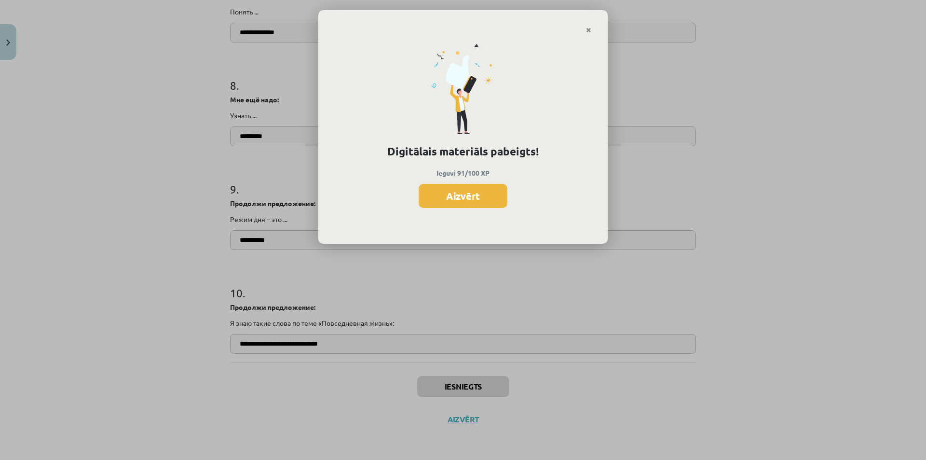
click at [591, 34] on div "Digitālais materiāls pabeigts! Ieguvi 91/100 XP Aizvērt" at bounding box center [462, 139] width 289 height 210
click at [591, 27] on link "Close" at bounding box center [588, 30] width 17 height 19
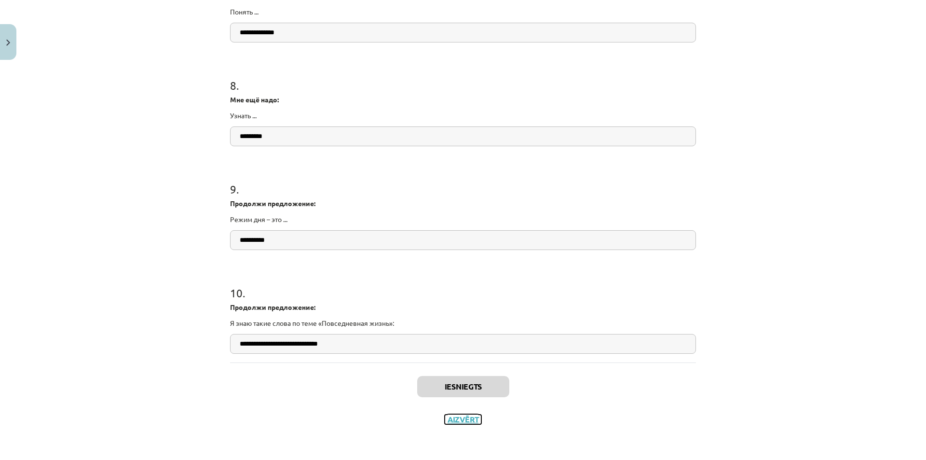
click at [464, 420] on button "Aizvērt" at bounding box center [463, 419] width 37 height 10
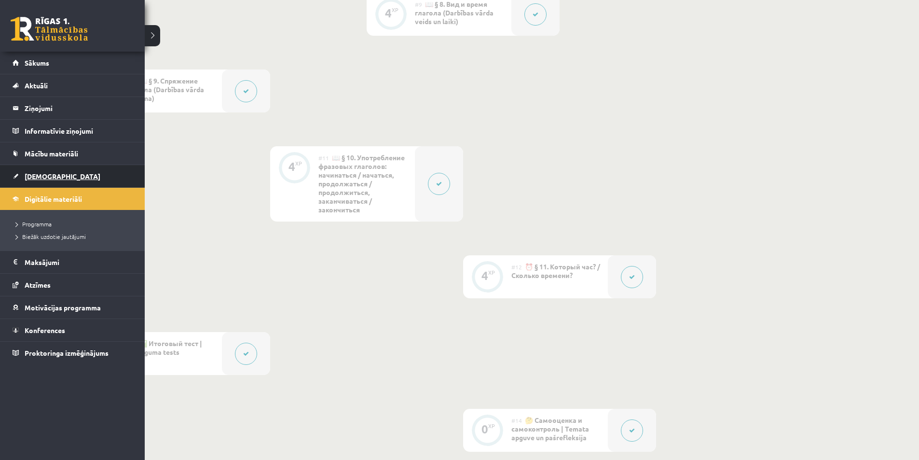
click at [45, 172] on span "[DEMOGRAPHIC_DATA]" at bounding box center [63, 176] width 76 height 9
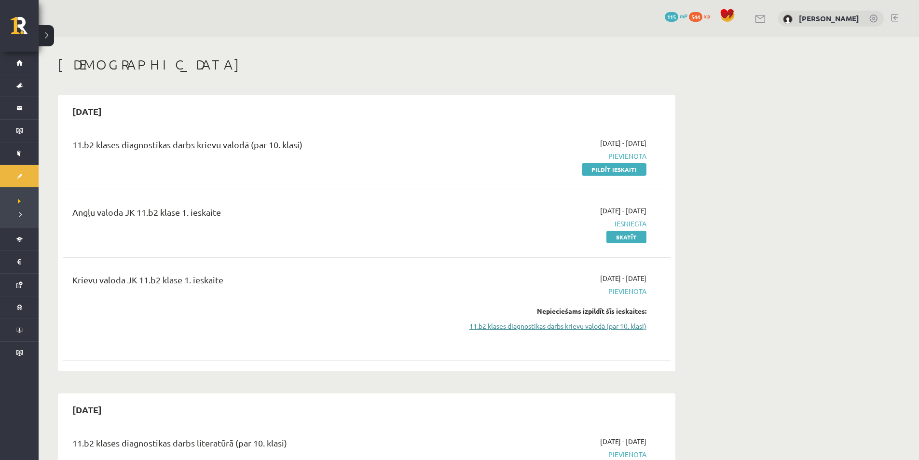
click at [543, 324] on link "11.b2 klases diagnostikas darbs krievu valodā (par 10. klasi)" at bounding box center [556, 326] width 182 height 10
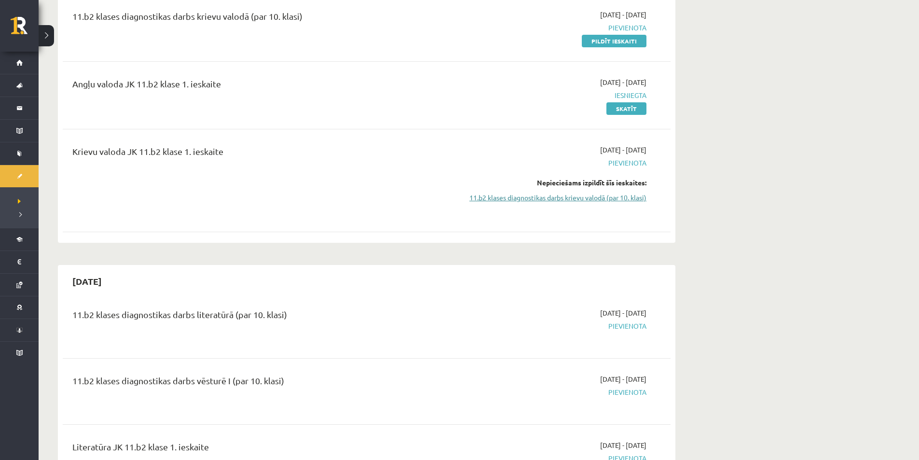
click at [546, 200] on link "11.b2 klases diagnostikas darbs krievu valodā (par 10. klasi)" at bounding box center [556, 197] width 182 height 10
click at [544, 202] on link "11.b2 klases diagnostikas darbs krievu valodā (par 10. klasi)" at bounding box center [556, 197] width 182 height 10
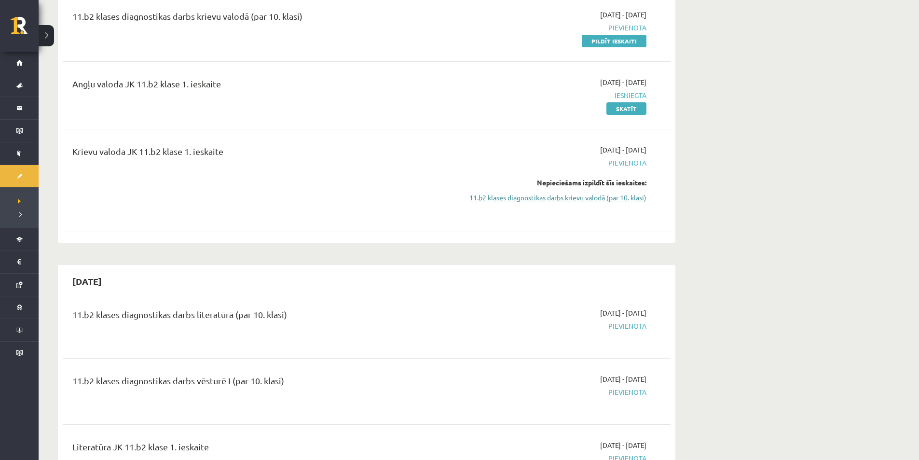
click at [559, 195] on link "11.b2 klases diagnostikas darbs krievu valodā (par 10. klasi)" at bounding box center [556, 197] width 182 height 10
click at [563, 201] on link "11.b2 klases diagnostikas darbs krievu valodā (par 10. klasi)" at bounding box center [556, 197] width 182 height 10
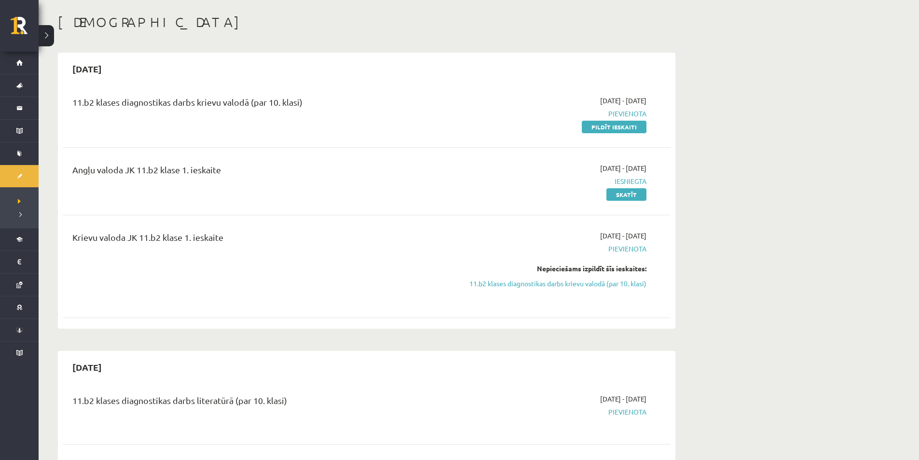
scroll to position [0, 0]
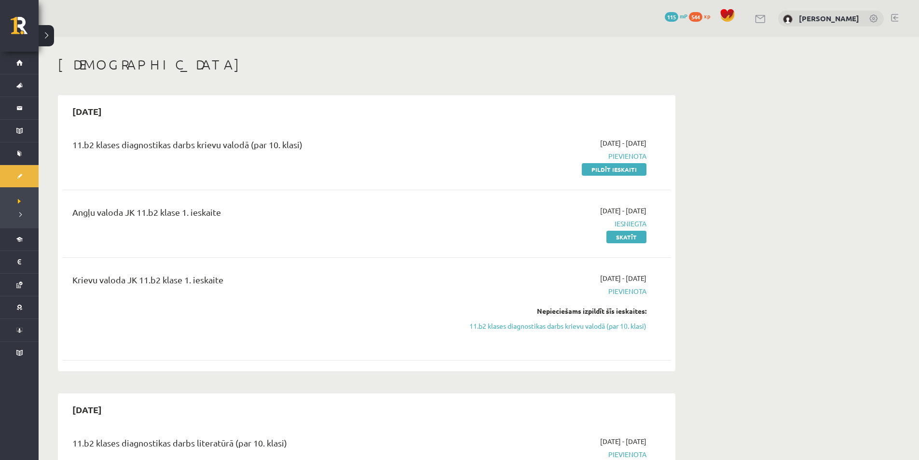
drag, startPoint x: 257, startPoint y: 144, endPoint x: 306, endPoint y: 146, distance: 49.3
click at [306, 146] on div "11.b2 klases diagnostikas darbs krievu valodā (par 10. klasi)" at bounding box center [261, 147] width 378 height 18
click at [300, 170] on div "11.b2 klases diagnostikas darbs krievu valodā (par 10. klasi)" at bounding box center [261, 156] width 392 height 36
drag, startPoint x: 235, startPoint y: 274, endPoint x: 66, endPoint y: 271, distance: 169.4
click at [66, 271] on div "Krievu valoda JK 11.b2 klase 1. ieskaite [DATE] - [DATE] [GEOGRAPHIC_DATA] Nepi…" at bounding box center [367, 308] width 608 height 91
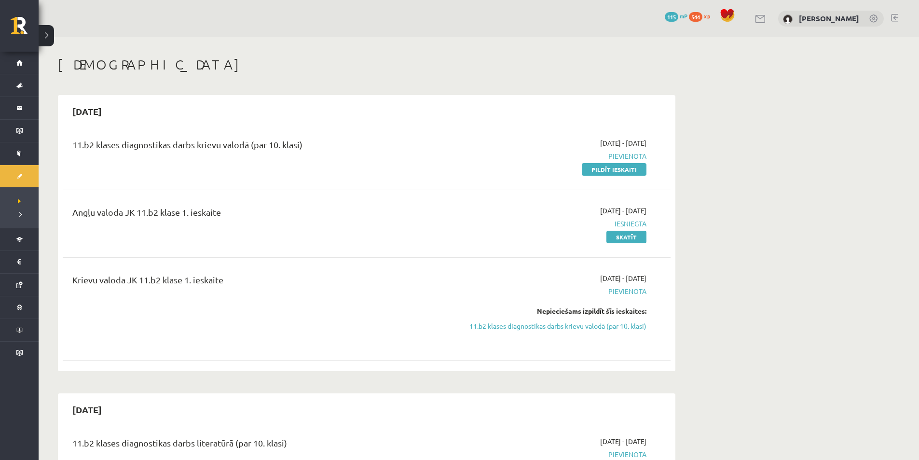
click at [380, 197] on div "Angļu valoda JK 11.b2 klase 1. ieskaite [DATE] - [DATE] Iesniegta Skatīt" at bounding box center [367, 223] width 608 height 55
drag, startPoint x: 291, startPoint y: 150, endPoint x: 303, endPoint y: 167, distance: 21.0
click at [297, 168] on div "11.b2 klases diagnostikas darbs krievu valodā (par 10. klasi)" at bounding box center [261, 156] width 392 height 36
click at [387, 159] on div "11.b2 klases diagnostikas darbs krievu valodā (par 10. klasi)" at bounding box center [261, 156] width 392 height 36
